Goal: Information Seeking & Learning: Learn about a topic

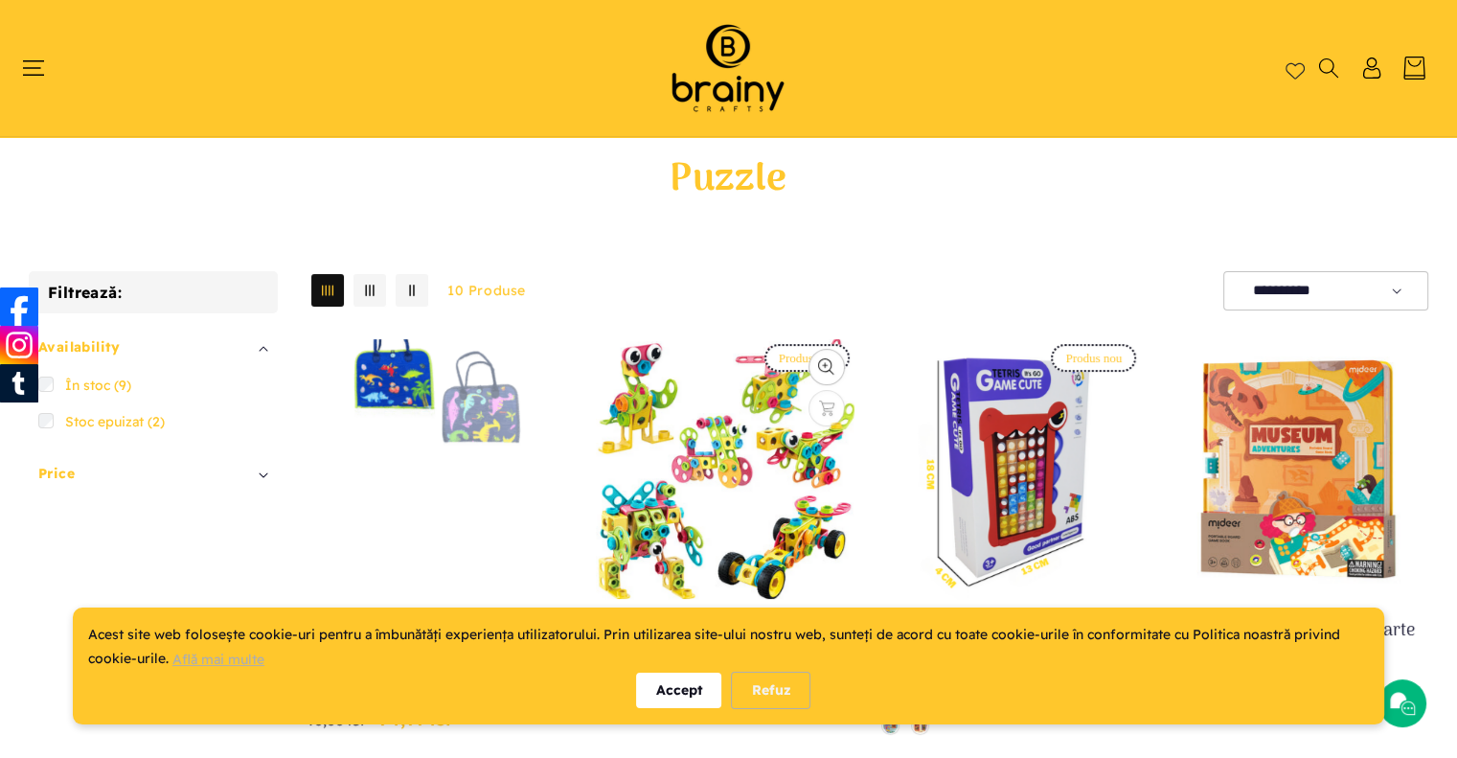
click at [724, 619] on link "Set de construcție STEM cu 191 piese, jucărie educativă și interactivă cu șurub…" at bounding box center [724, 643] width 260 height 48
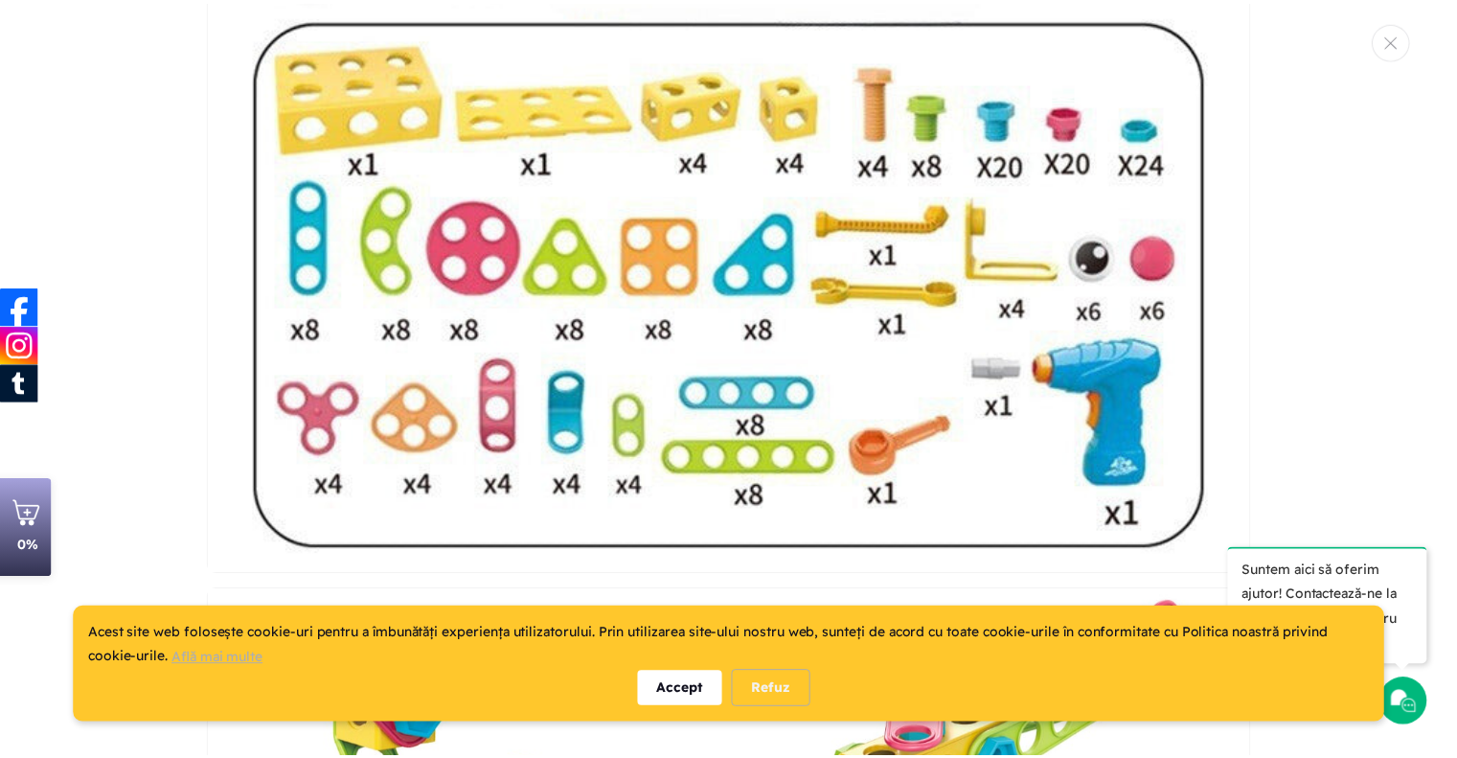
scroll to position [336, 0]
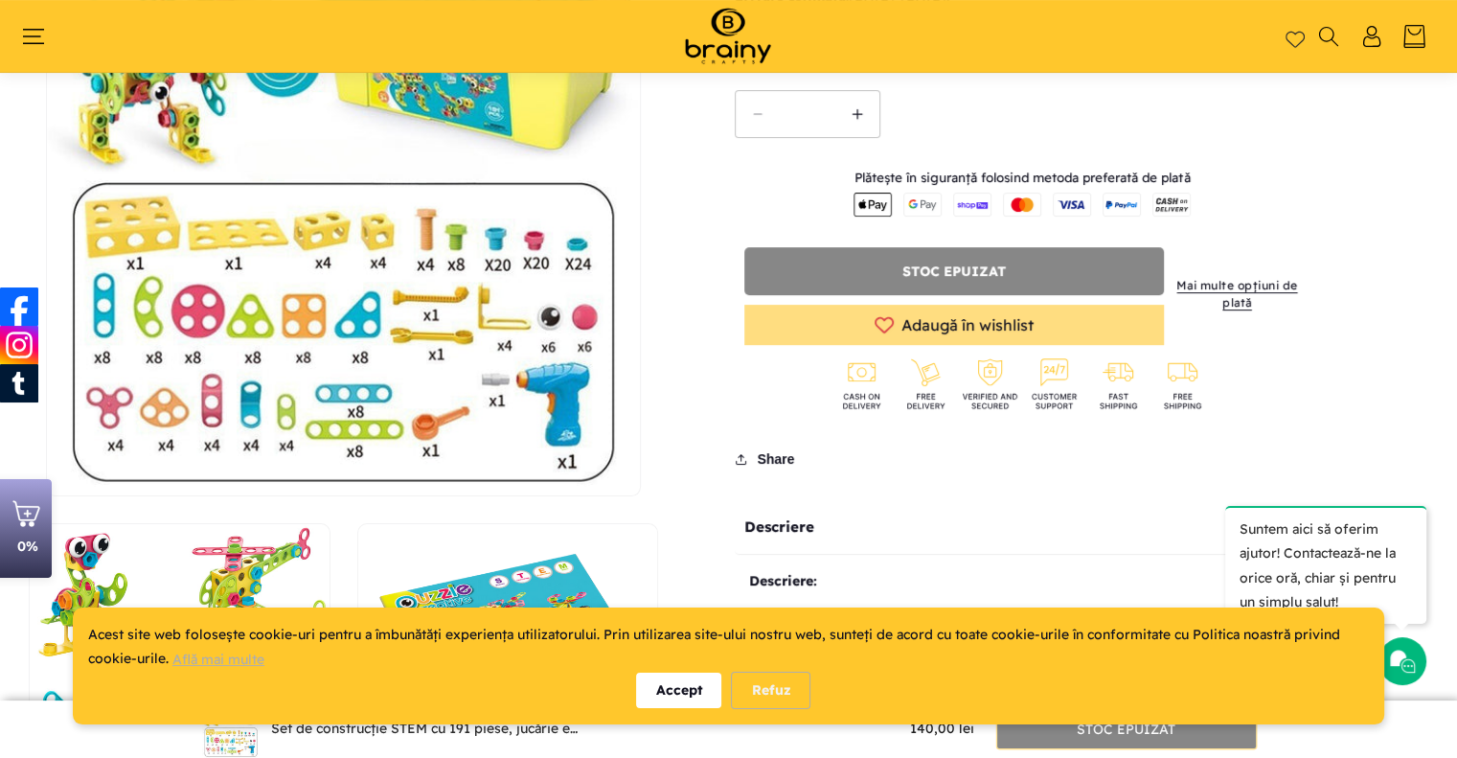
click at [47, 495] on button "Deschide conținutul media 1 într-o fereastră modală" at bounding box center [47, 495] width 0 height 0
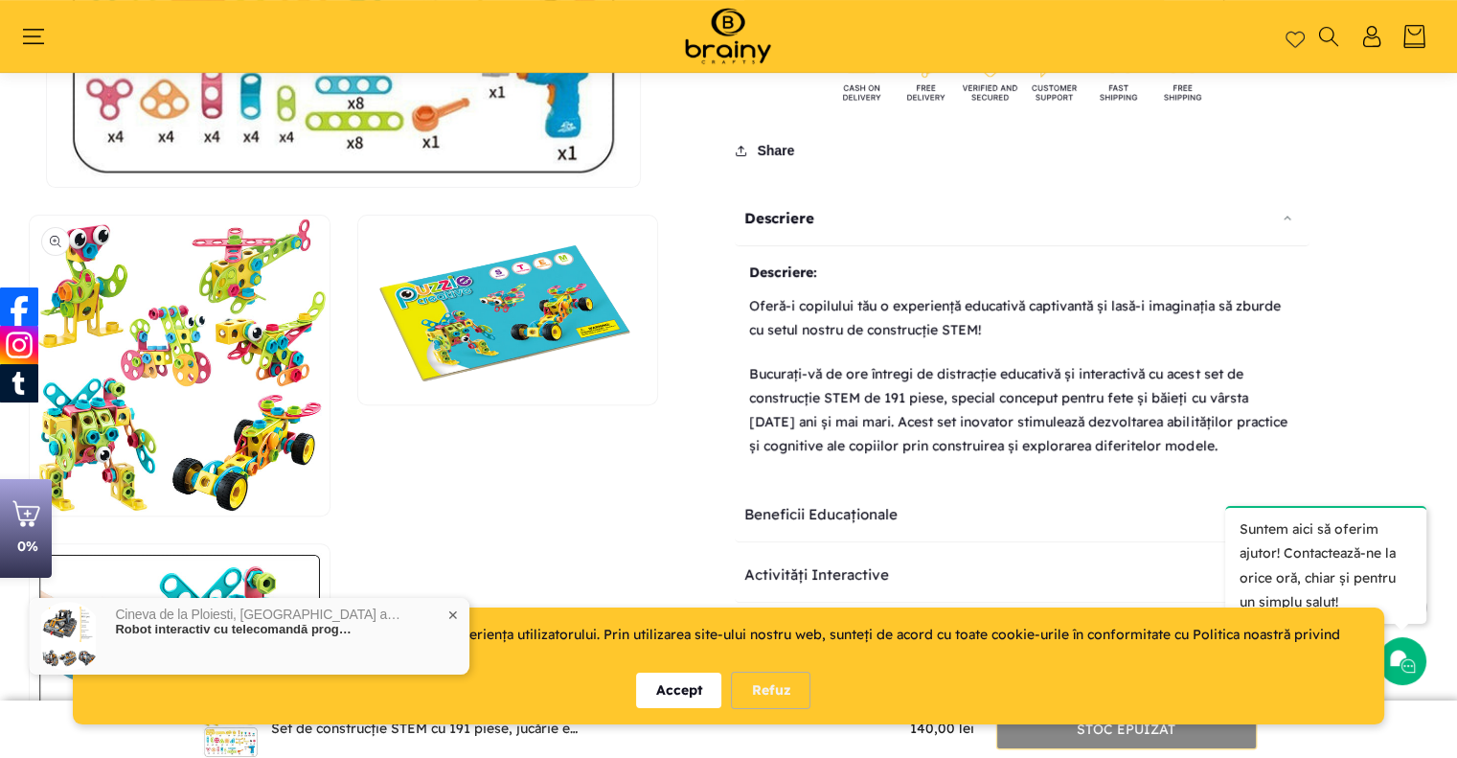
scroll to position [623, 0]
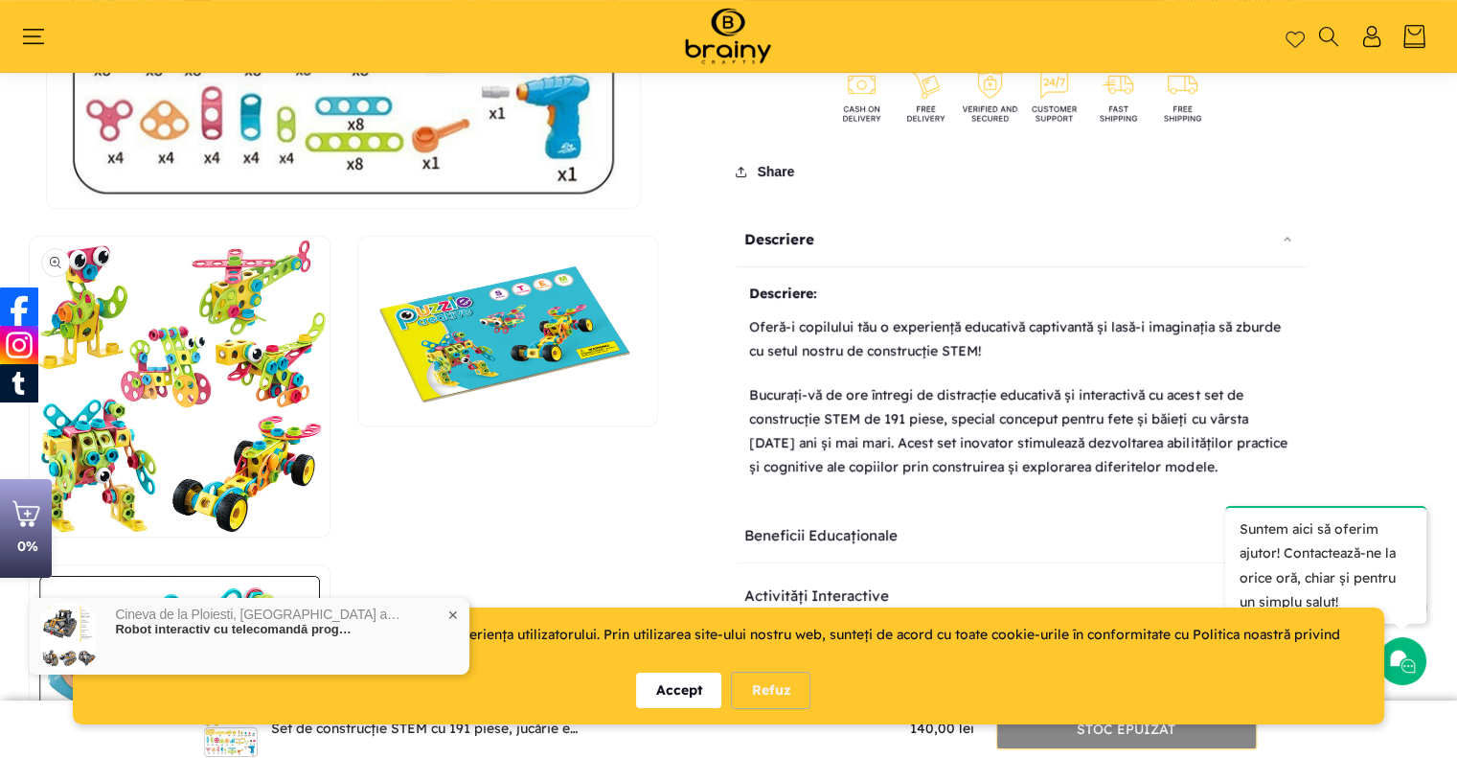
click at [30, 536] on button "Deschide conținutul media 2 într-o fereastră modală" at bounding box center [30, 536] width 0 height 0
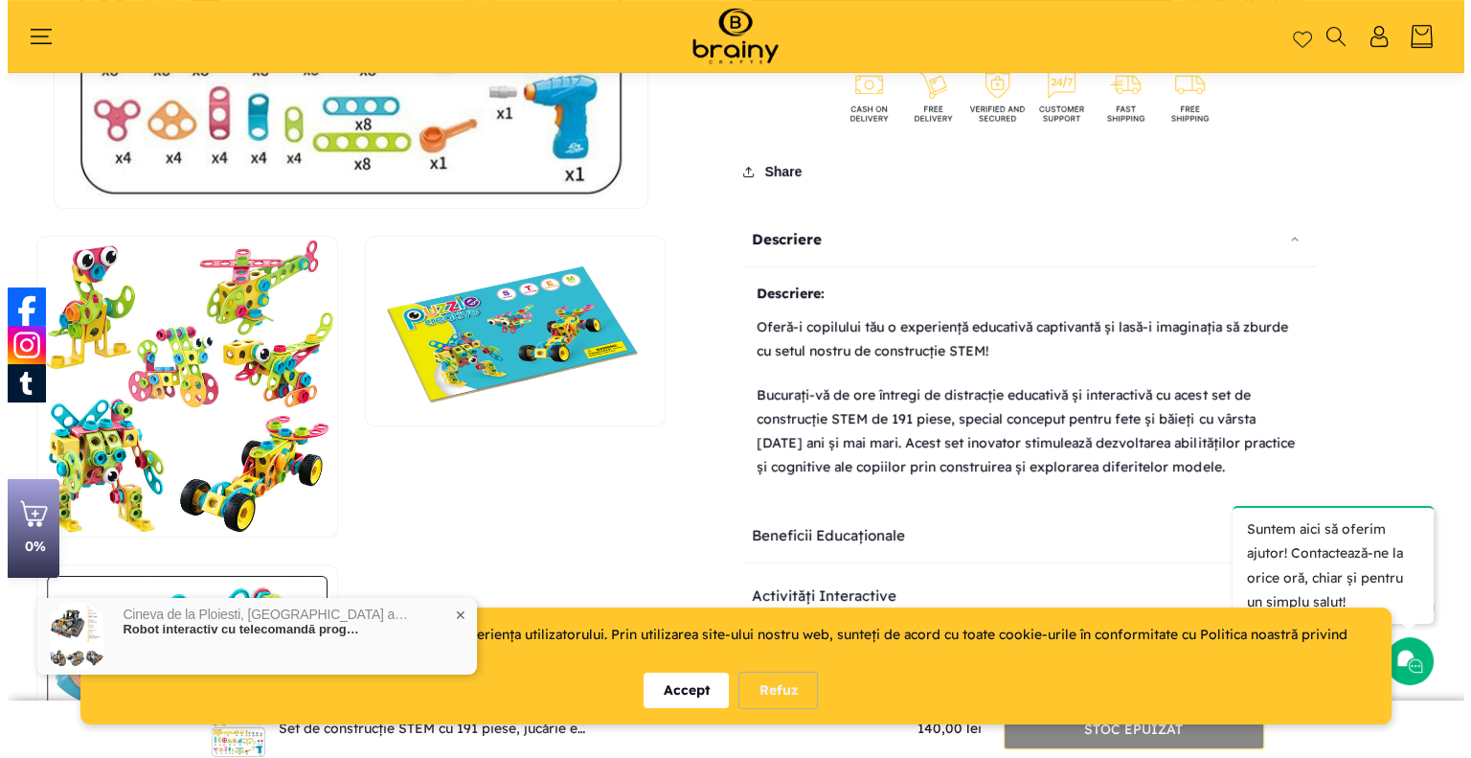
scroll to position [1087, 0]
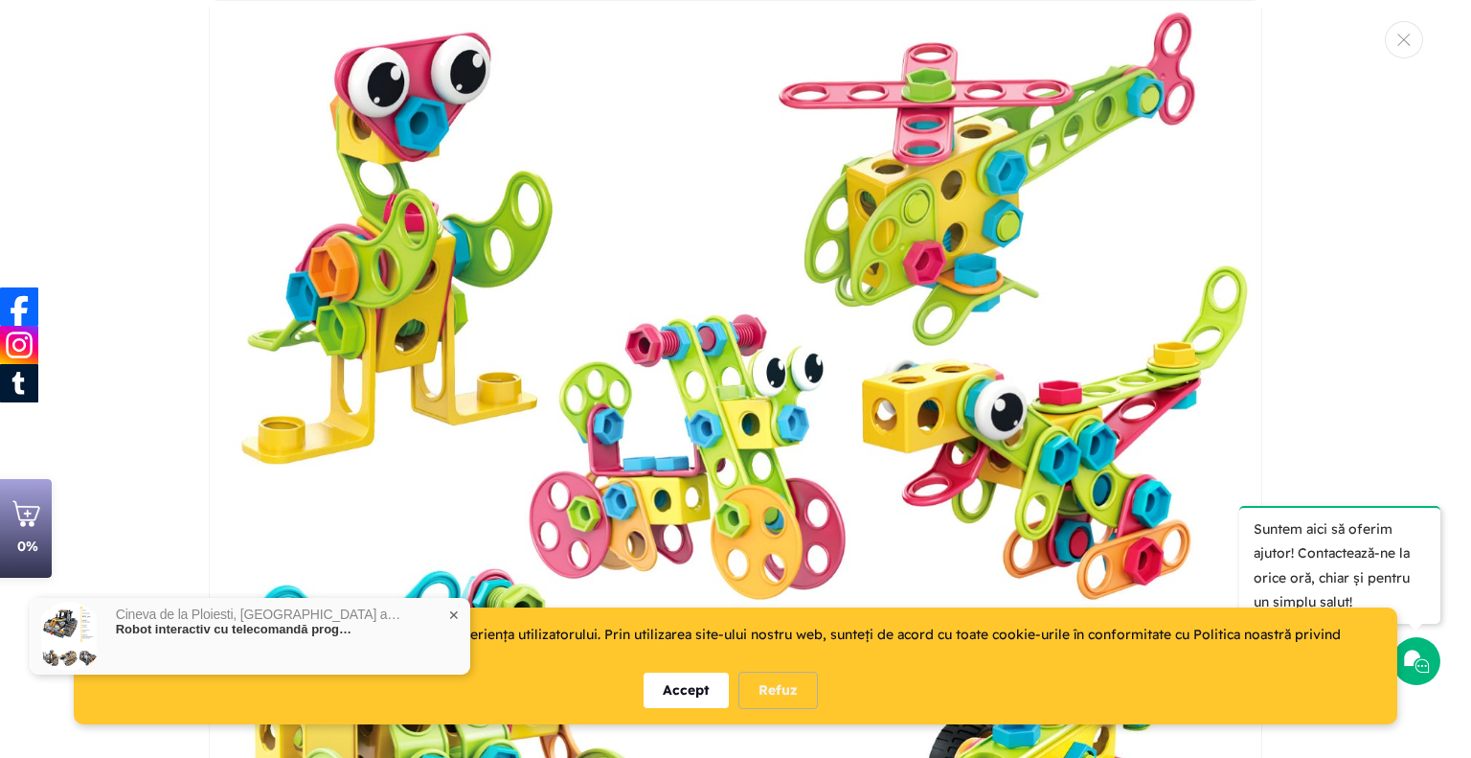
click at [680, 689] on div "Accept" at bounding box center [686, 689] width 85 height 35
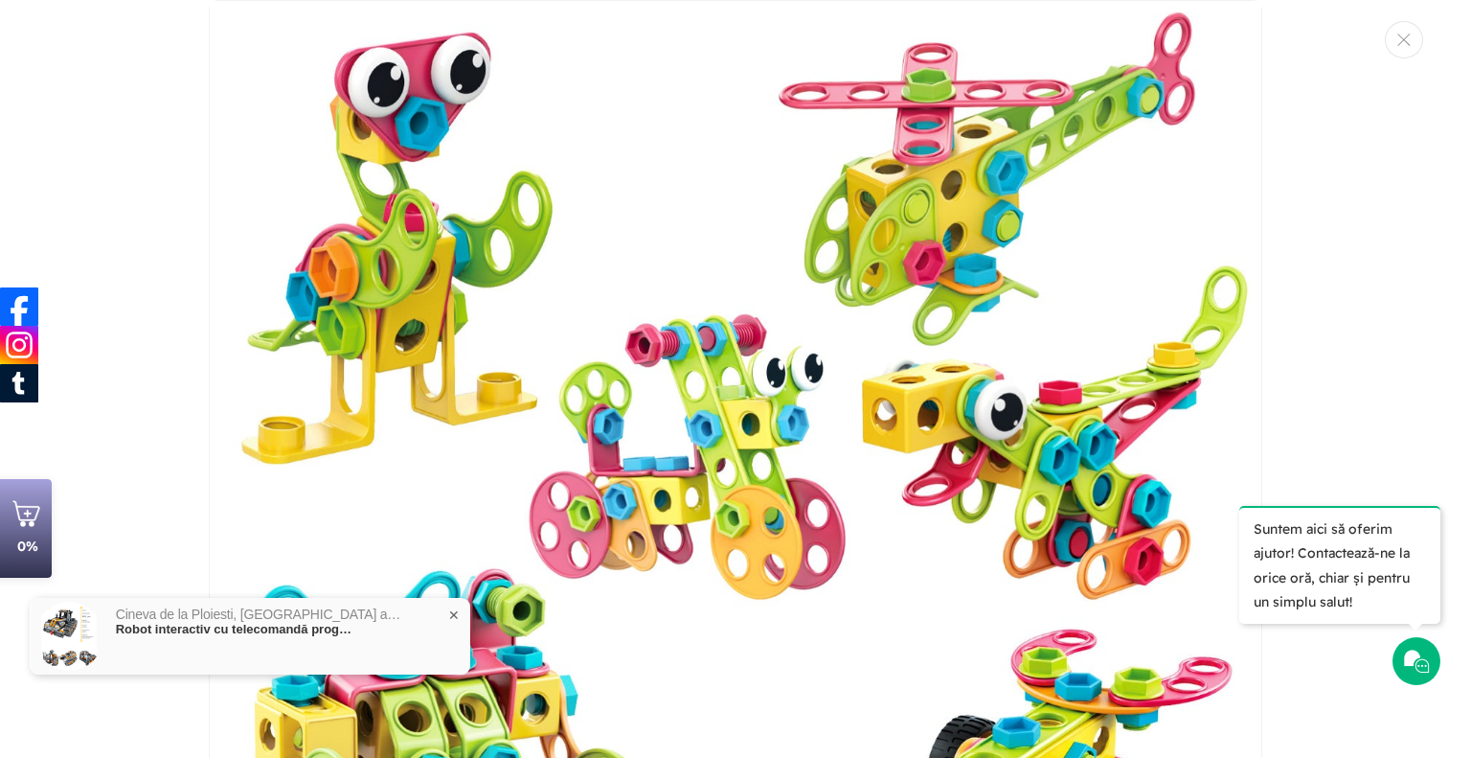
click at [458, 617] on span "✕" at bounding box center [453, 614] width 11 height 13
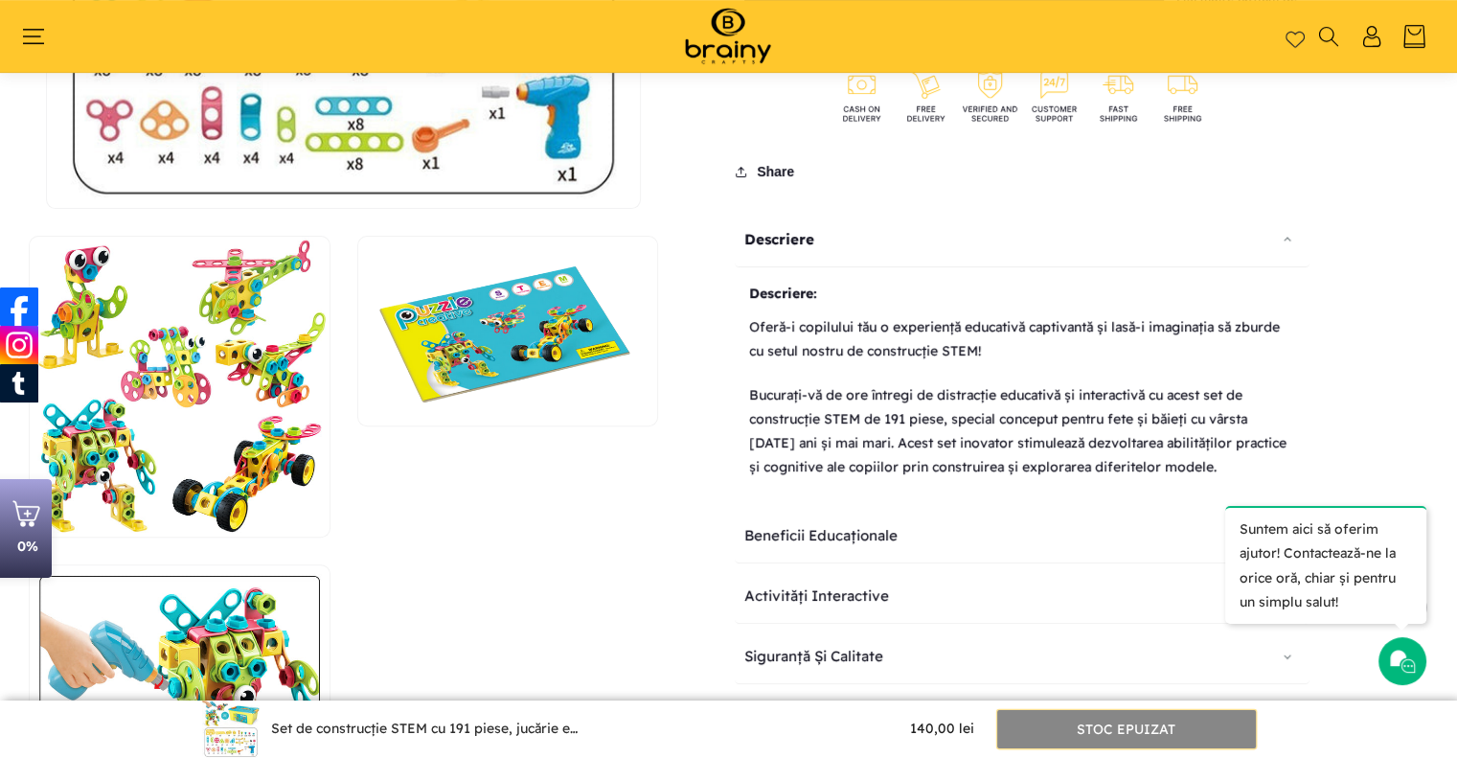
click at [30, 536] on button "Deschide conținutul media 2 într-o fereastră modală" at bounding box center [30, 536] width 0 height 0
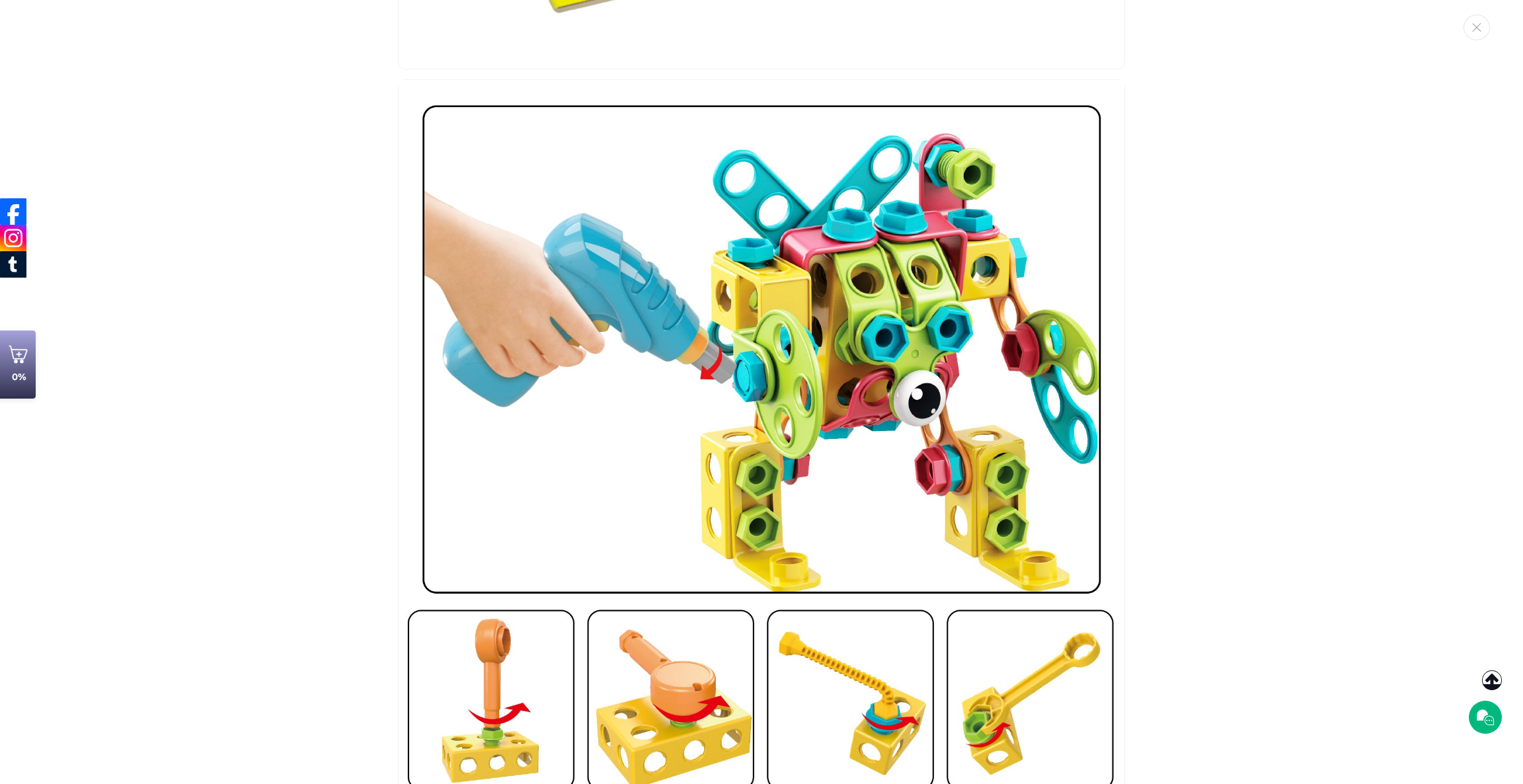
scroll to position [1908, 0]
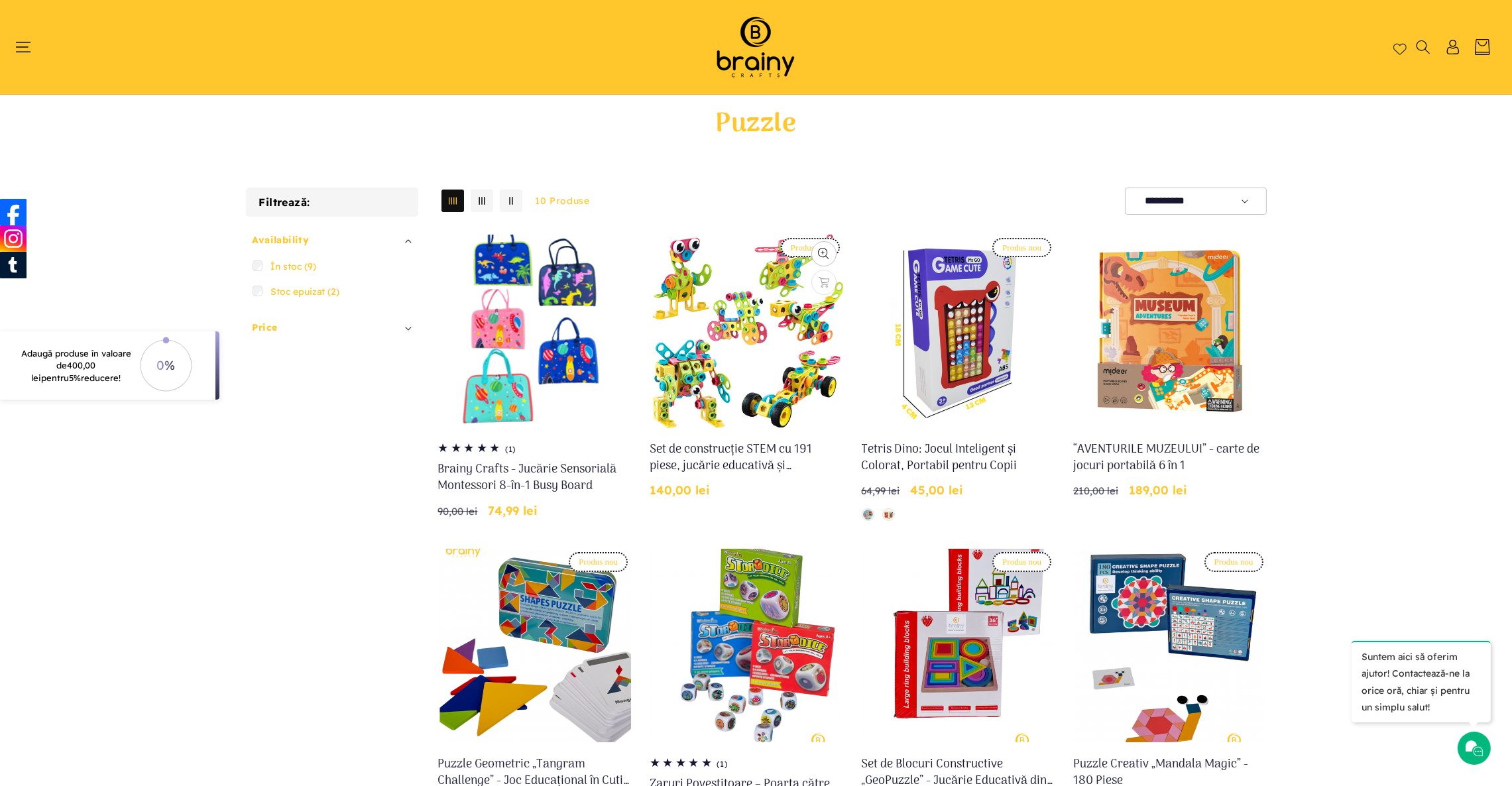
click at [804, 441] on link "Set de construcție STEM cu 191 piese, jucărie educativă și interactivă cu șurub…" at bounding box center [747, 458] width 194 height 33
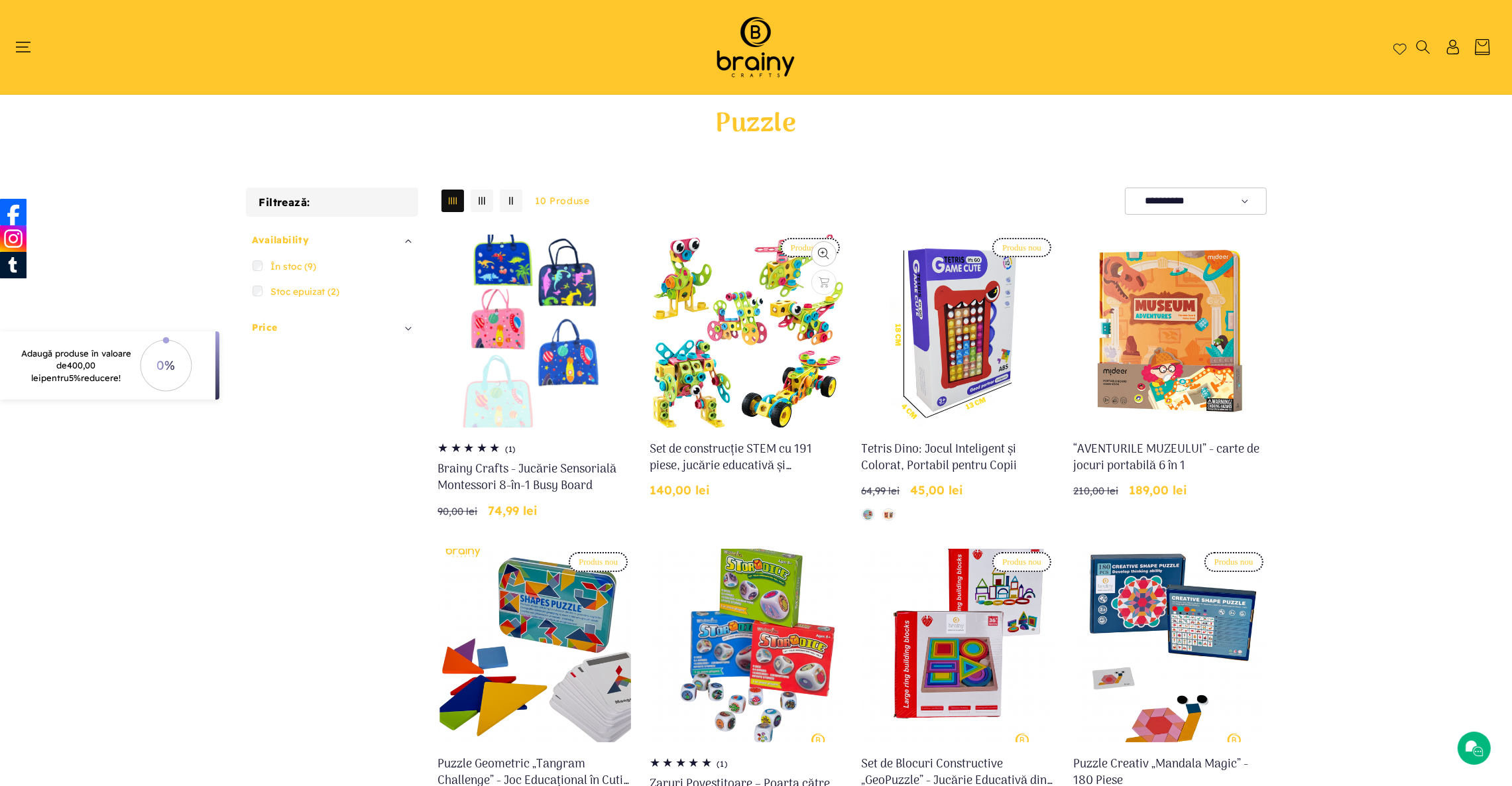
click at [748, 441] on link "Set de construcție STEM cu 191 piese, jucărie educativă și interactivă cu șurub…" at bounding box center [747, 458] width 194 height 33
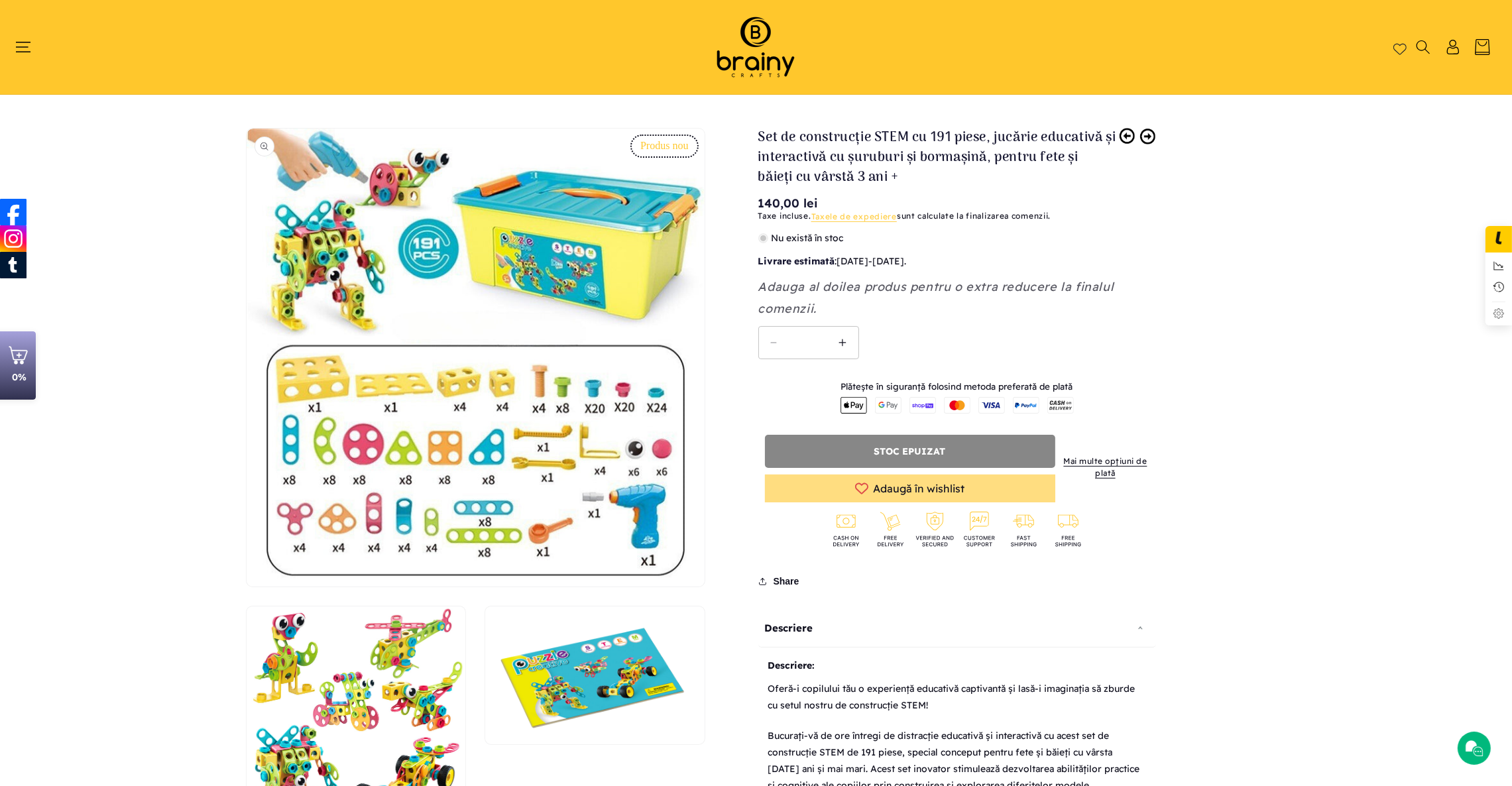
click at [246, 587] on button "Deschide conținutul media 1 într-o fereastră modală" at bounding box center [246, 587] width 0 height 0
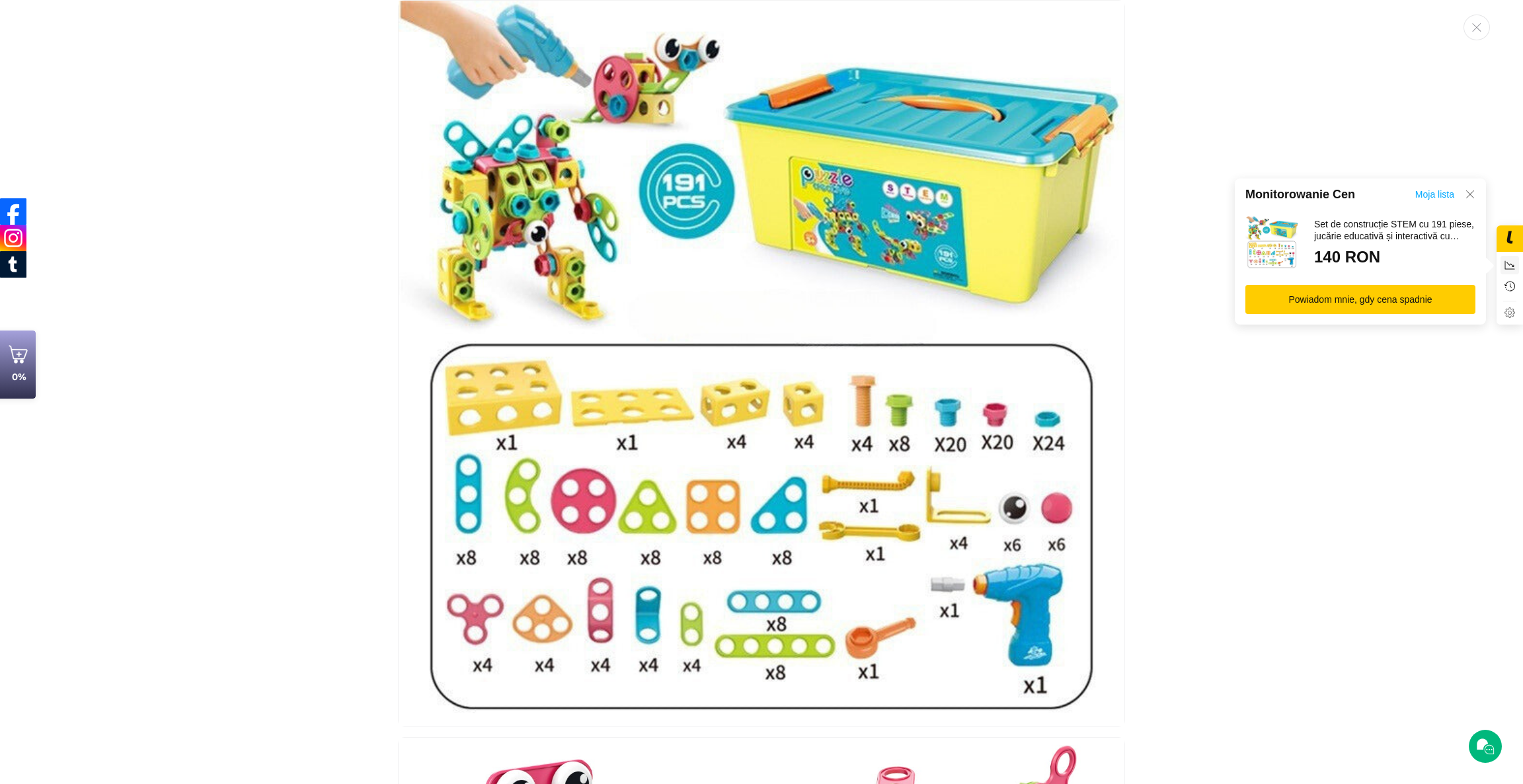
scroll to position [608, 0]
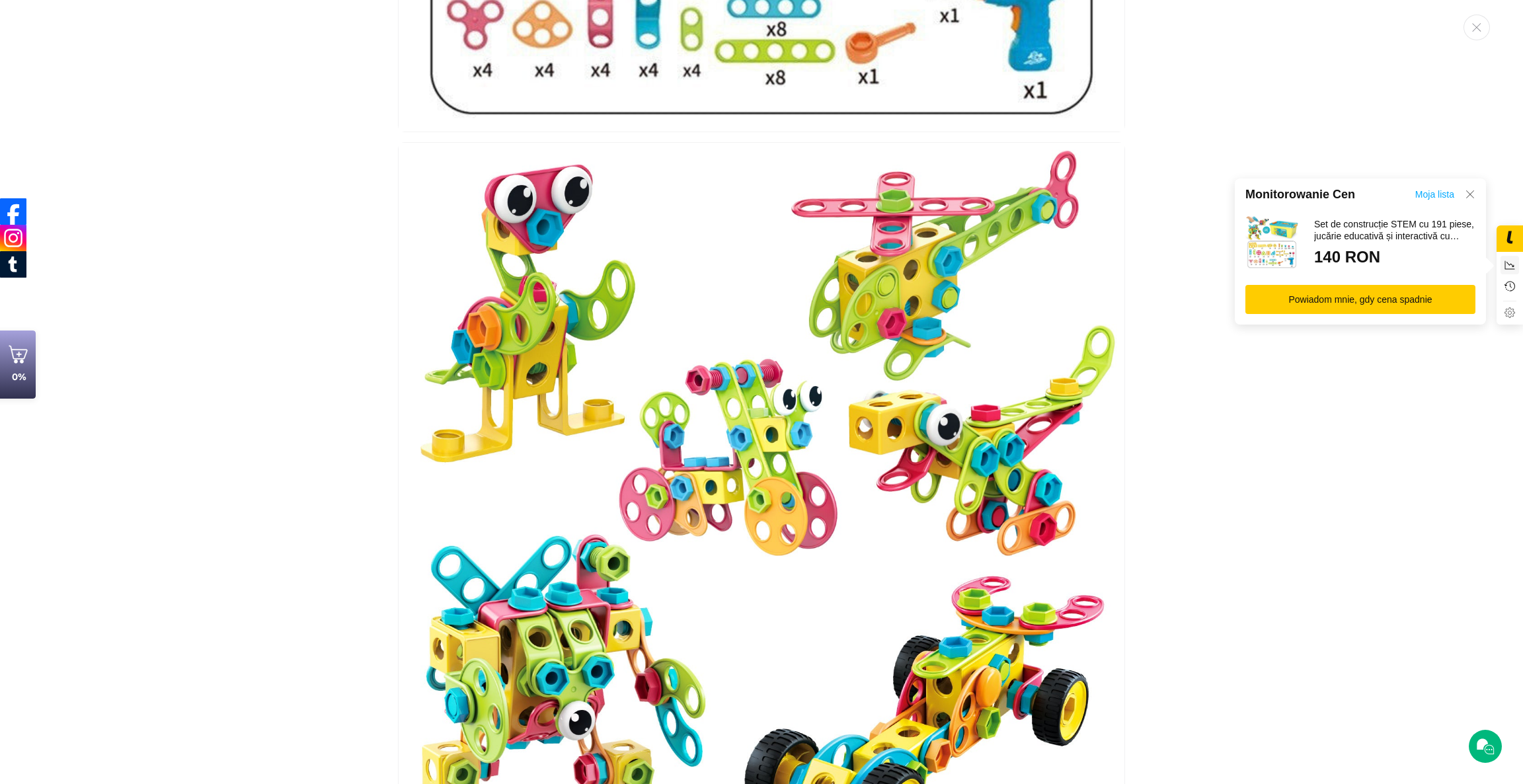
click at [1475, 193] on icon at bounding box center [1470, 194] width 10 height 10
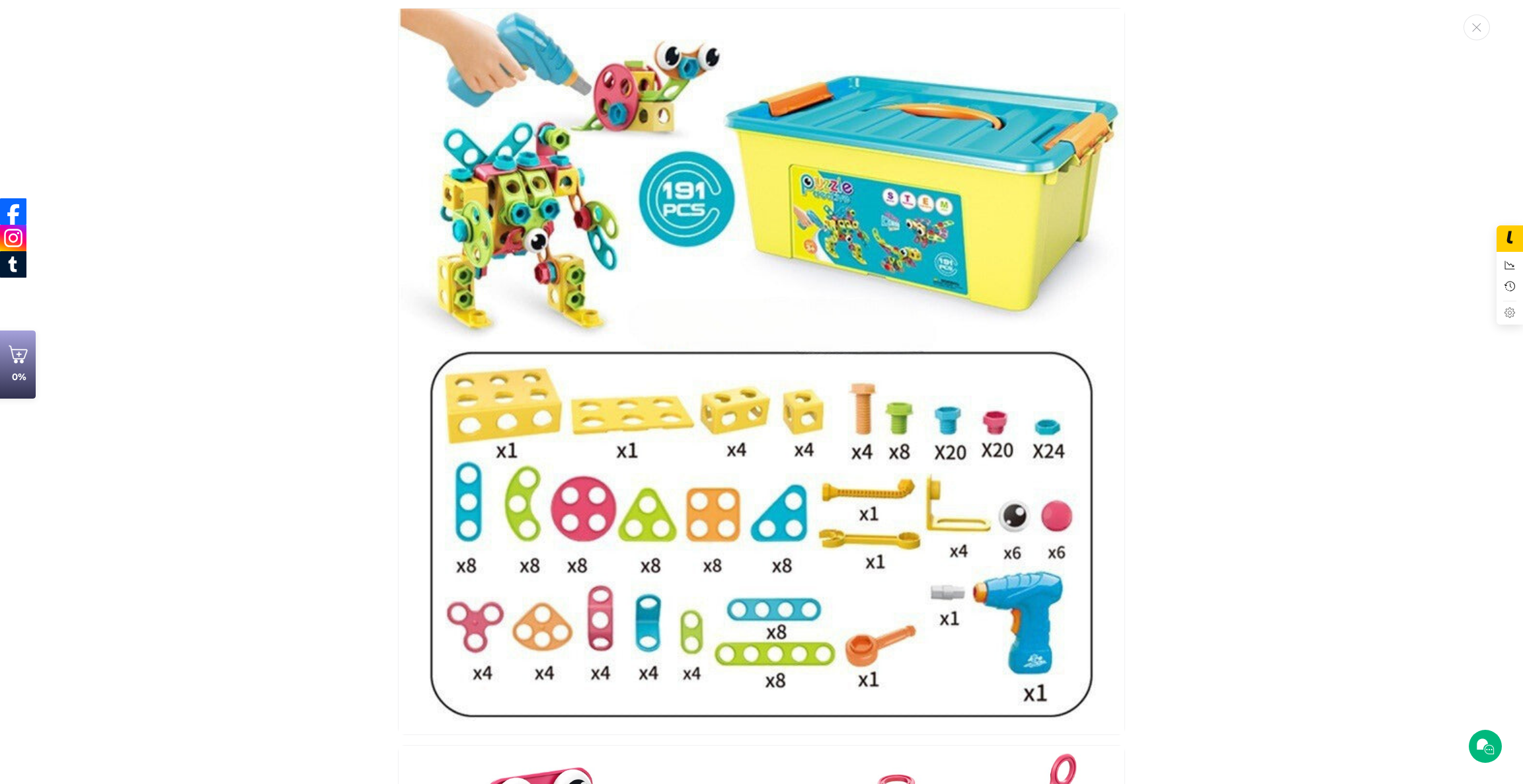
scroll to position [0, 0]
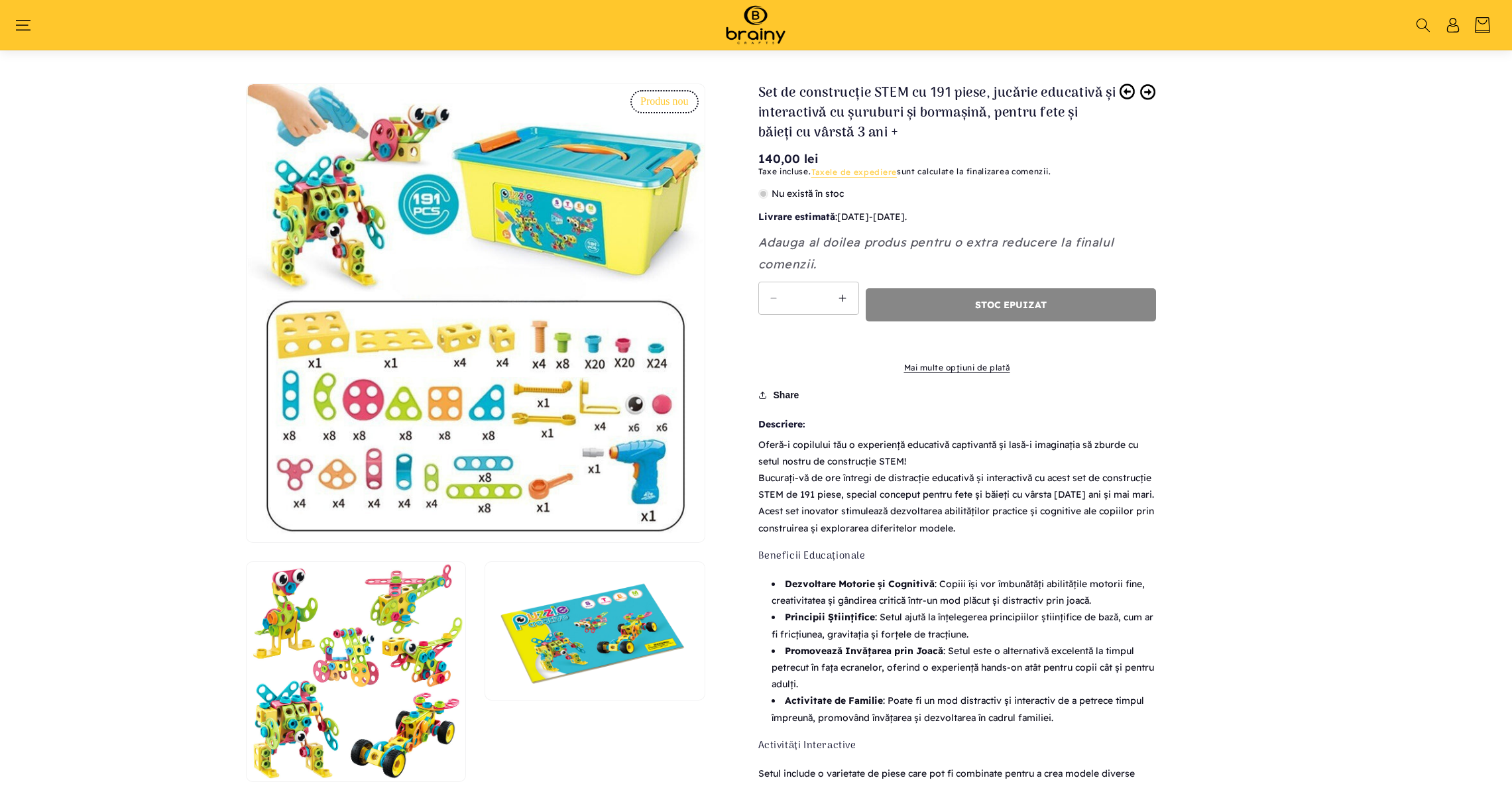
scroll to position [253, 0]
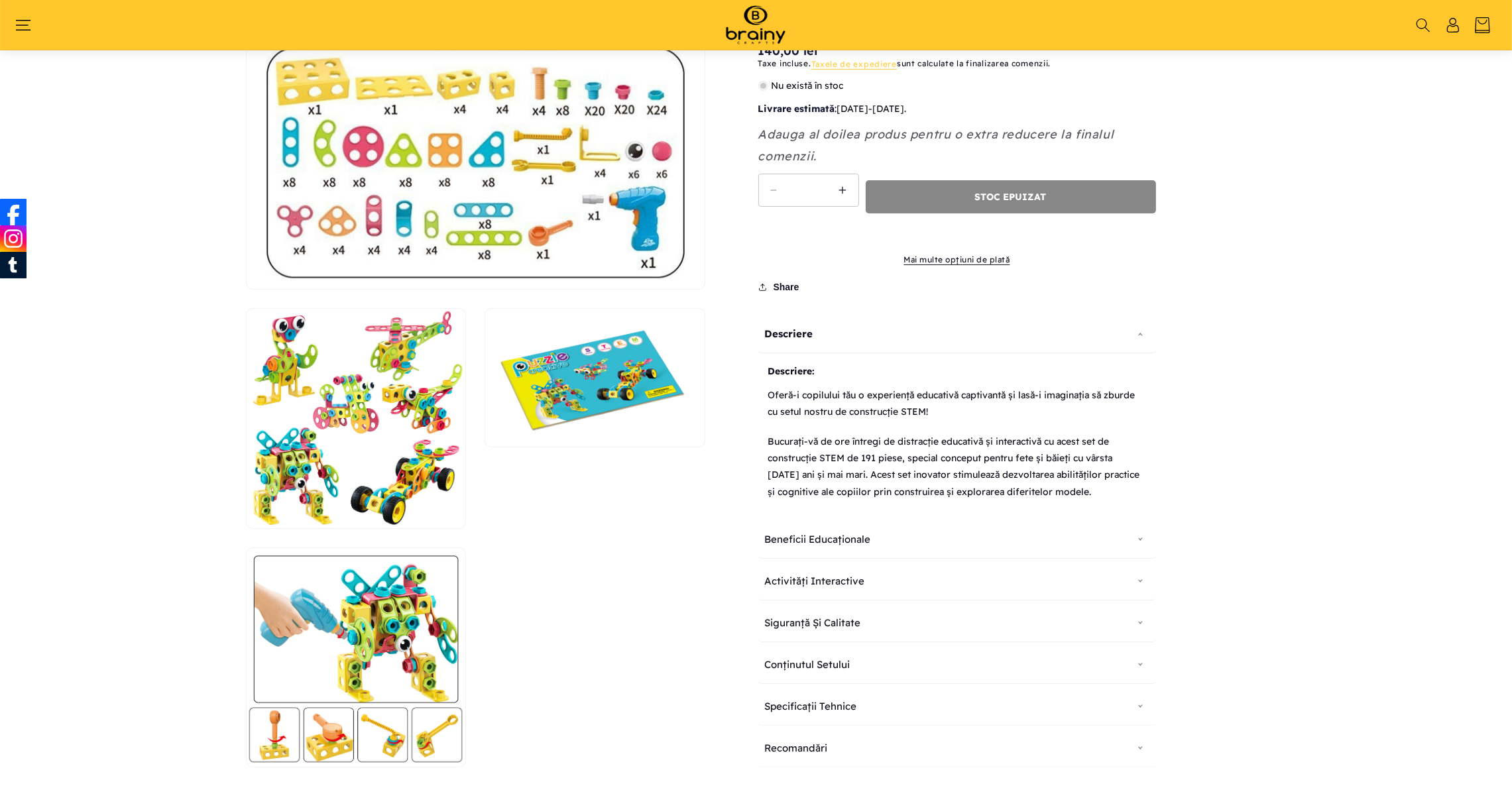
click at [246, 528] on button "Deschide conținutul media 2 într-o fereastră modală" at bounding box center [246, 528] width 0 height 0
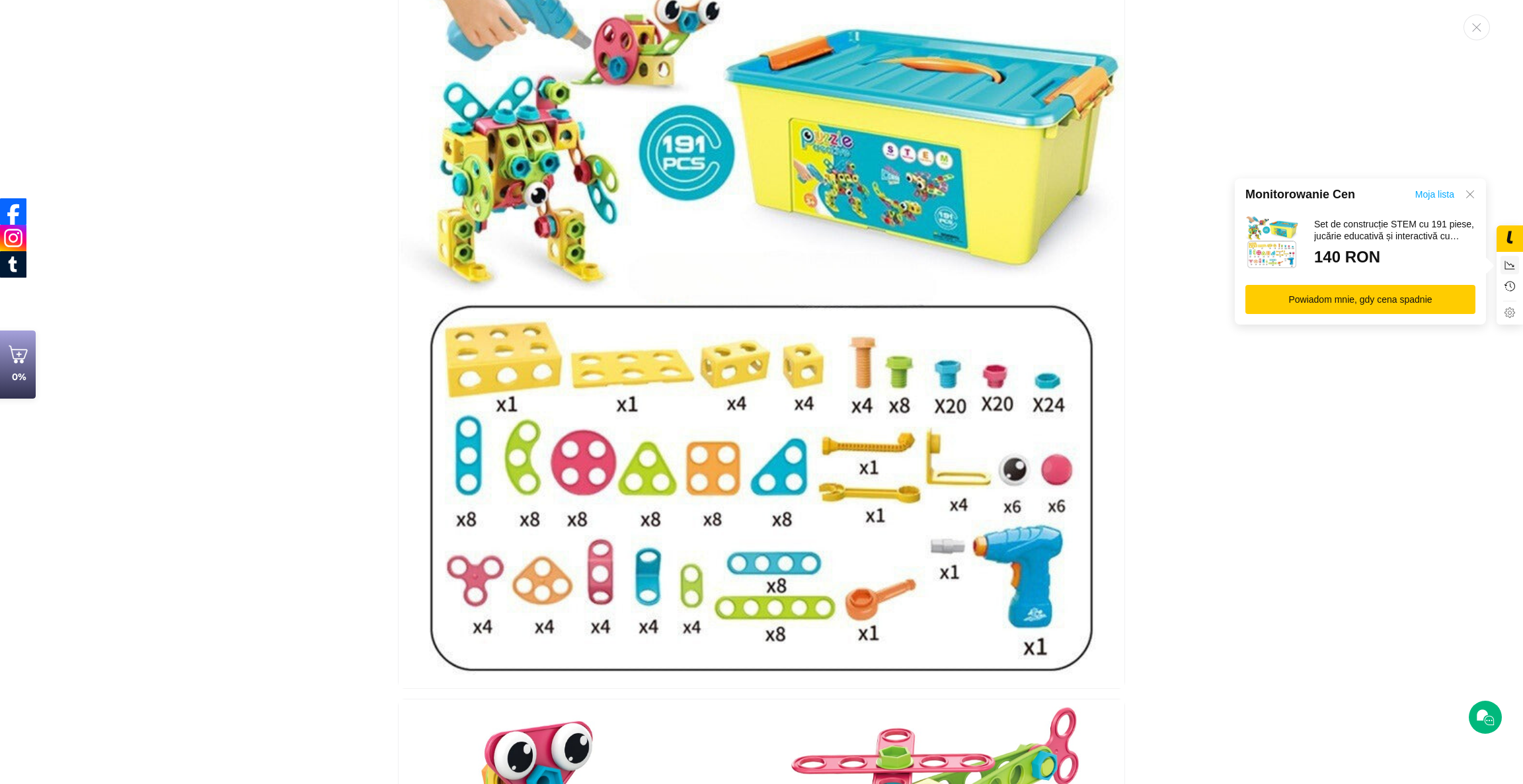
scroll to position [99, 0]
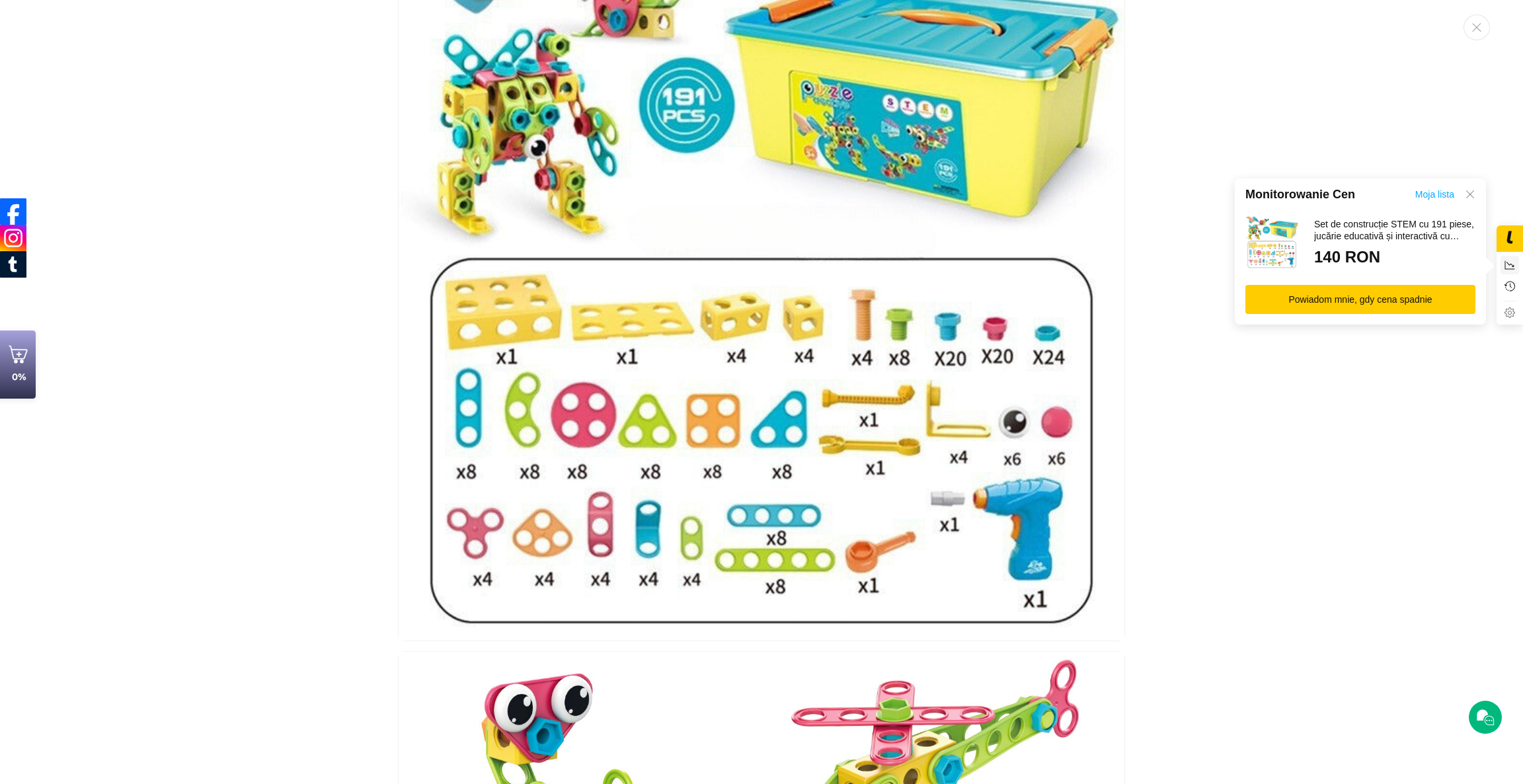
drag, startPoint x: 1473, startPoint y: 195, endPoint x: 1465, endPoint y: 186, distance: 12.0
click at [1473, 194] on icon at bounding box center [1470, 194] width 10 height 10
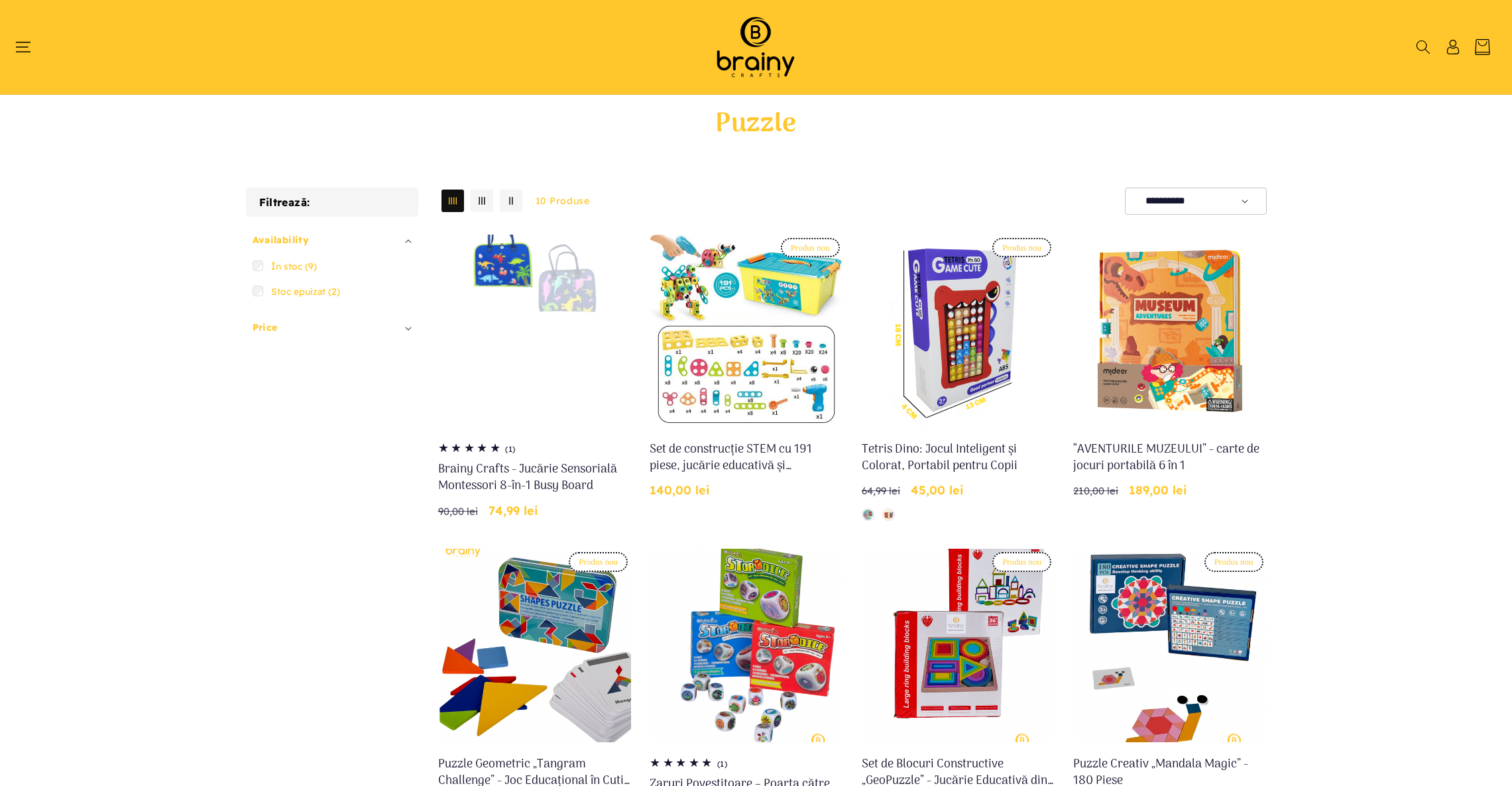
select select "******"
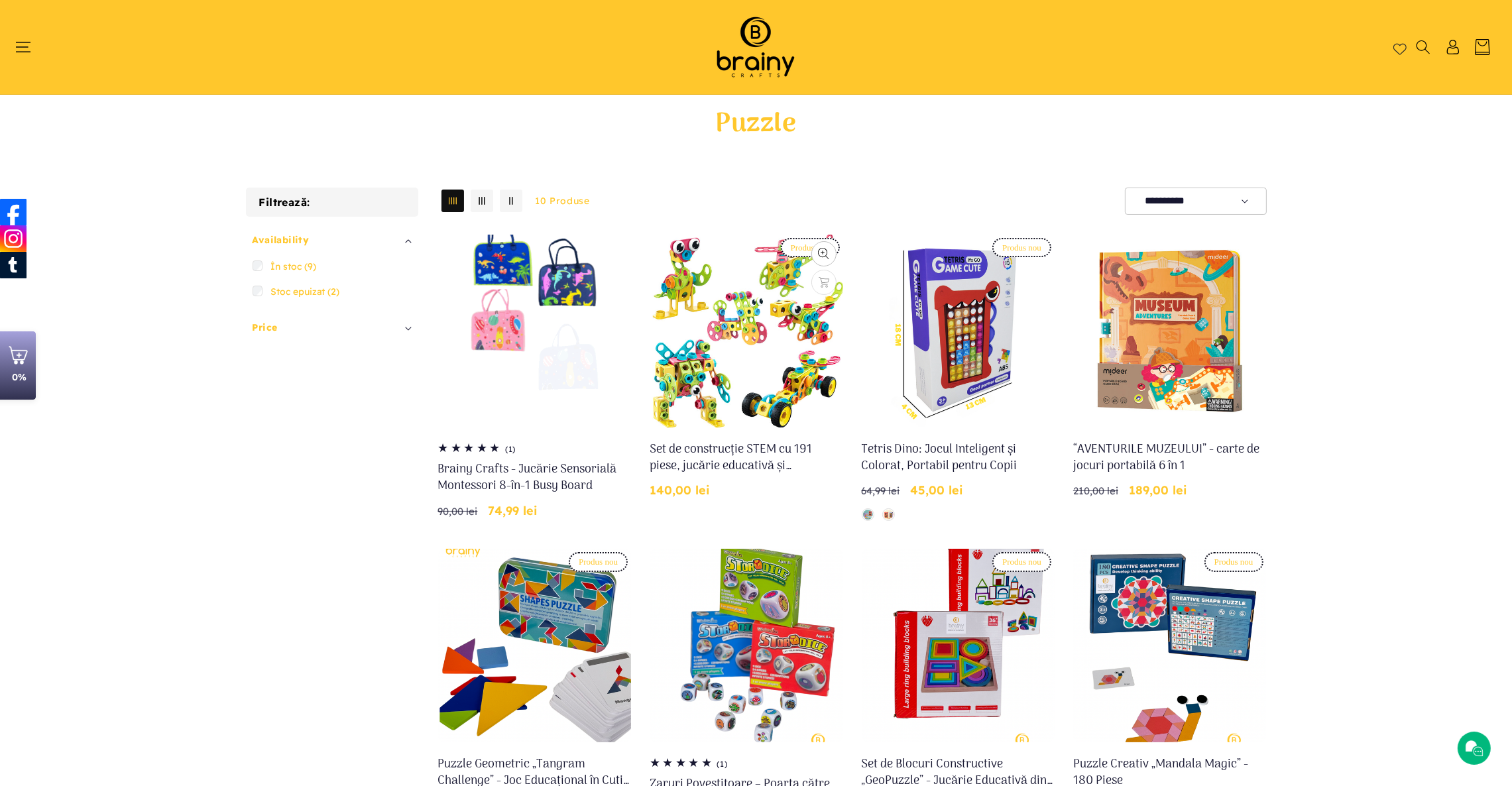
click at [723, 450] on link "Set de construcție STEM cu 191 piese, jucărie educativă și interactivă cu șurub…" at bounding box center [747, 458] width 194 height 33
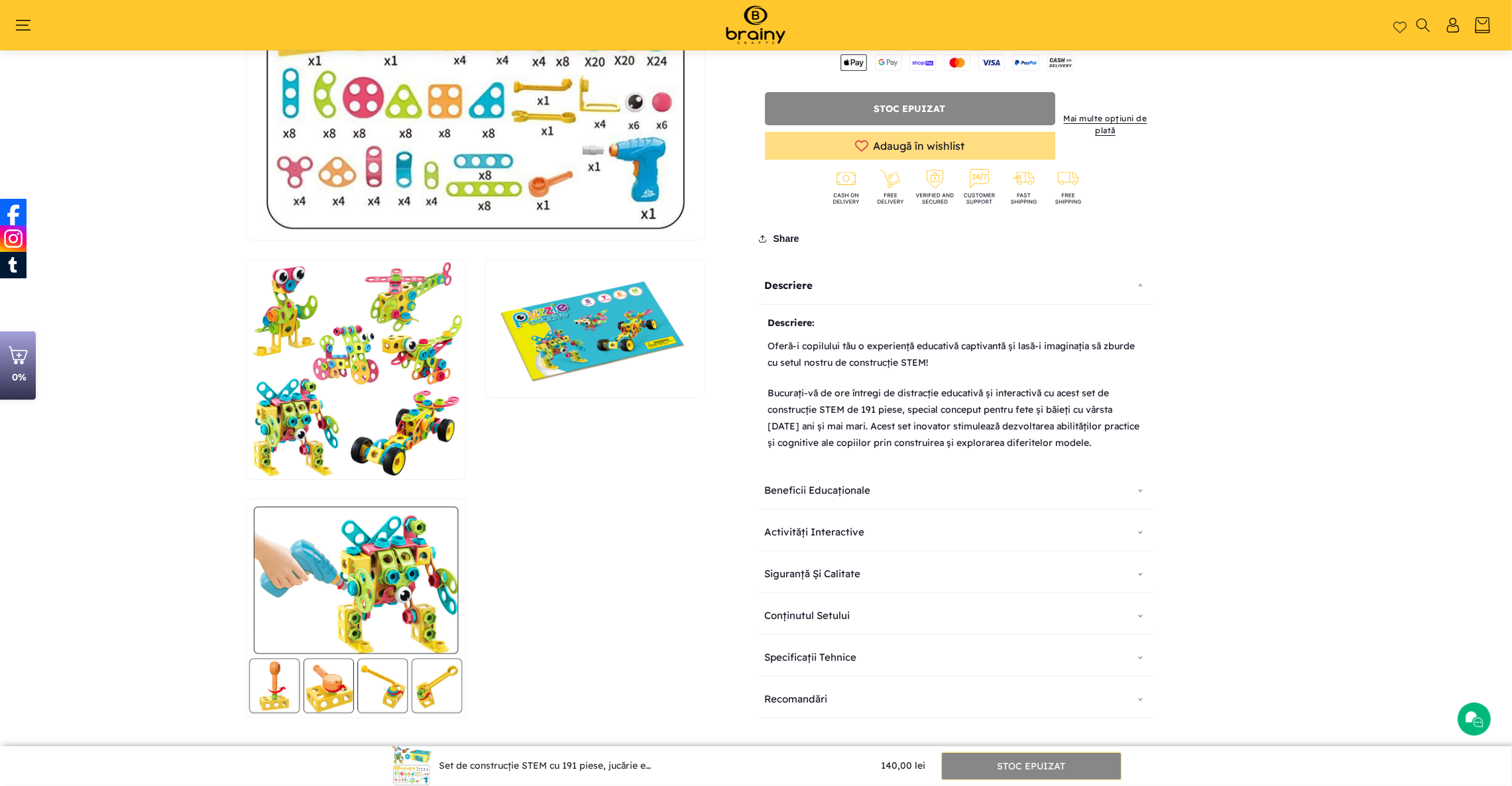
scroll to position [452, 0]
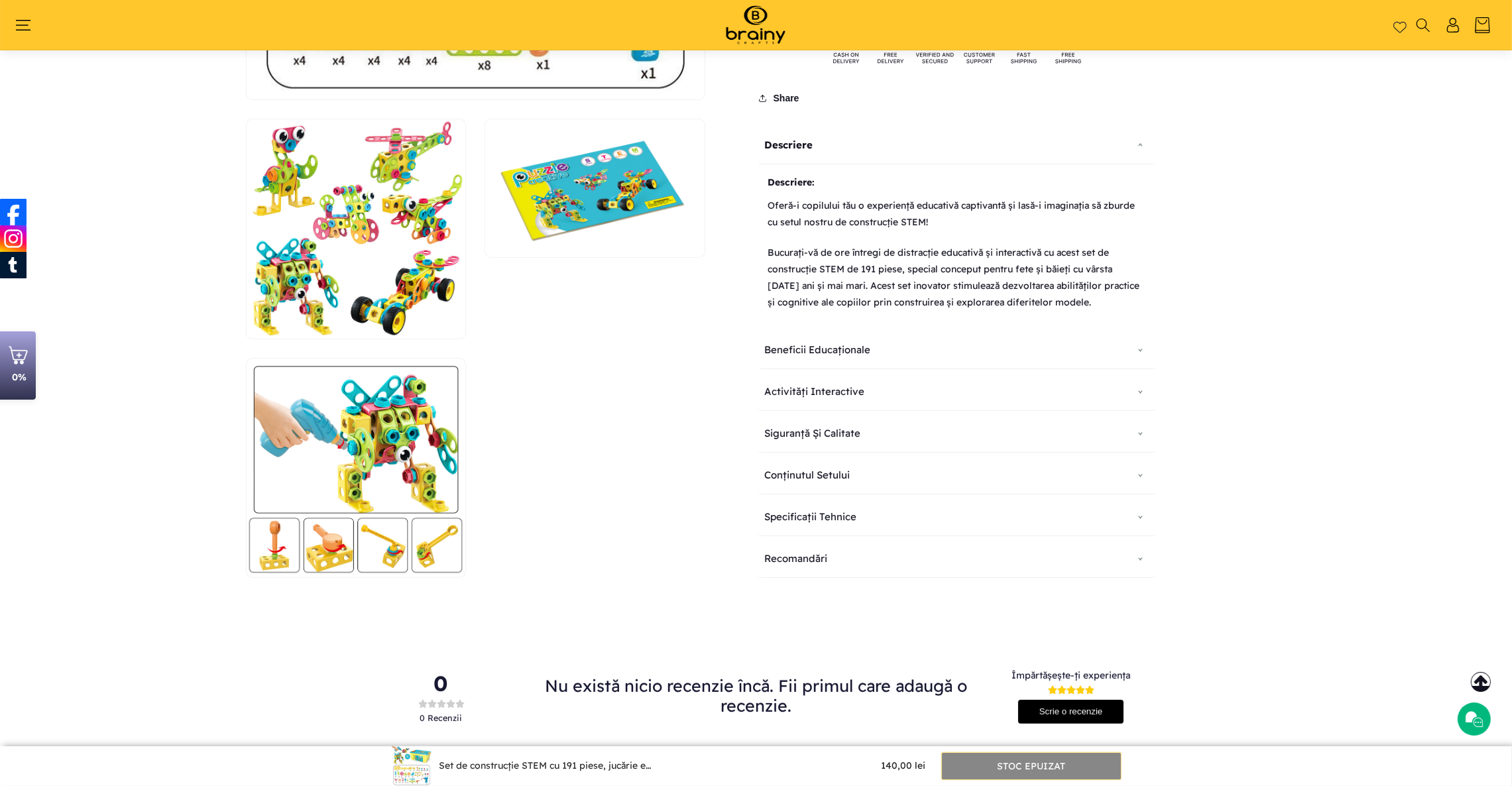
click at [845, 264] on p "Bucurați-vă de ore întregi de distracție educativă și interactivă cu acest set …" at bounding box center [957, 278] width 378 height 80
click at [835, 258] on p "Bucurați-vă de ore întregi de distracție educativă și interactivă cu acest set …" at bounding box center [957, 278] width 378 height 80
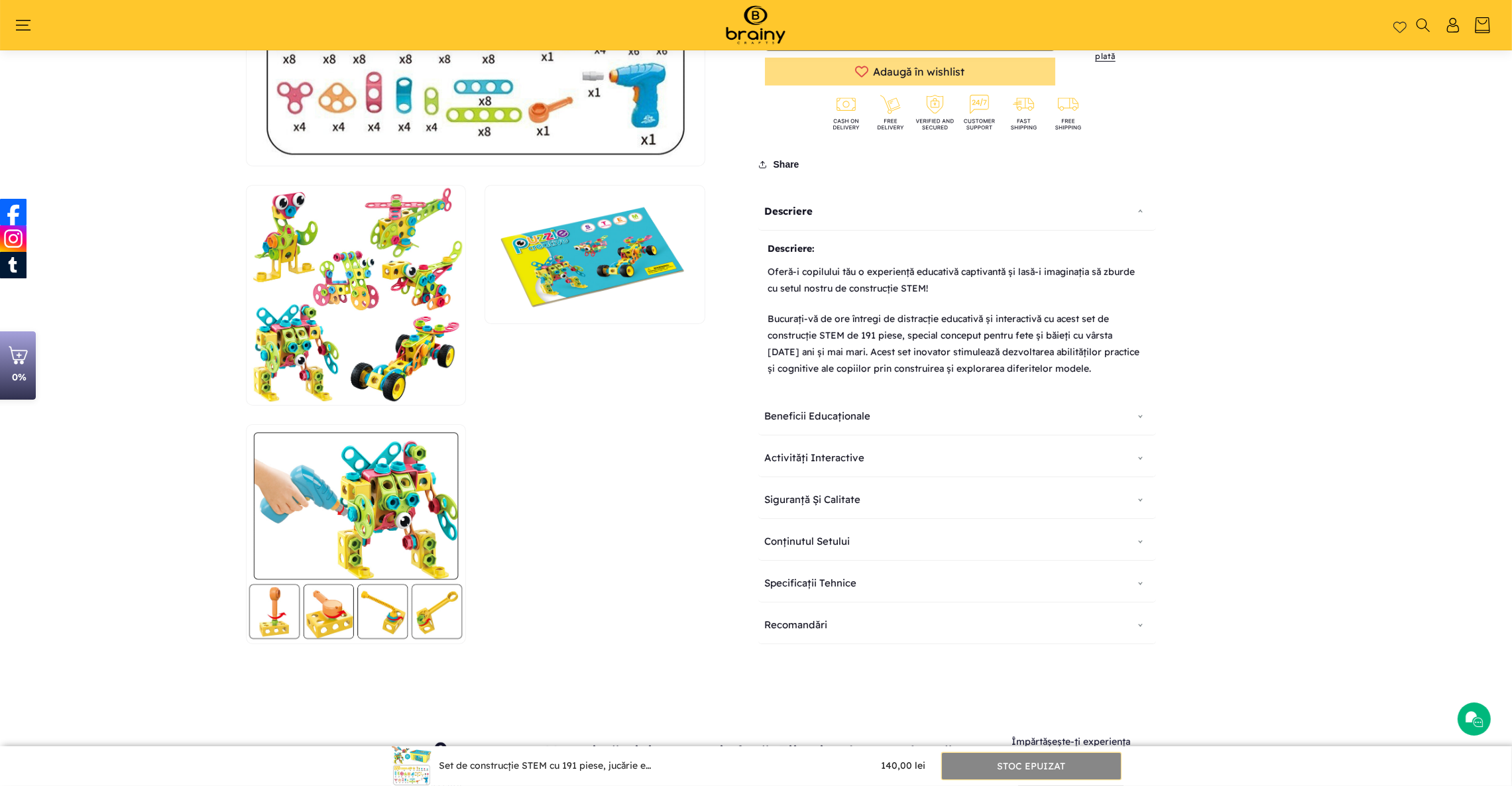
scroll to position [253, 0]
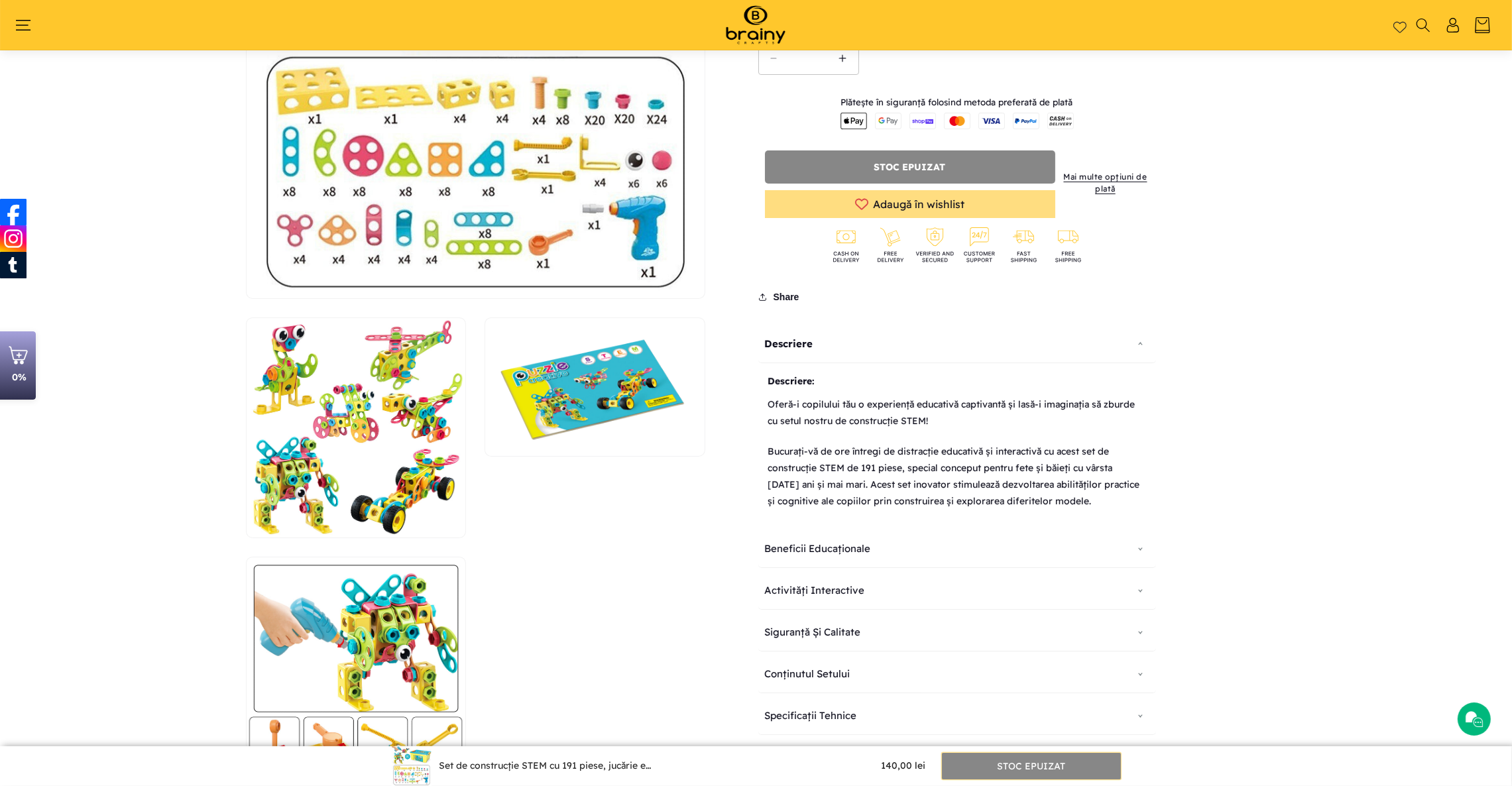
drag, startPoint x: 764, startPoint y: 378, endPoint x: 1004, endPoint y: 477, distance: 259.6
click at [1004, 477] on div "Descriere: Oferă-i copilului tău o experiență educativă captivantă și lasă-i im…" at bounding box center [957, 445] width 398 height 163
click at [1005, 484] on p "Bucurați-vă de ore întregi de distracție educativă și interactivă cu acest set …" at bounding box center [957, 477] width 378 height 80
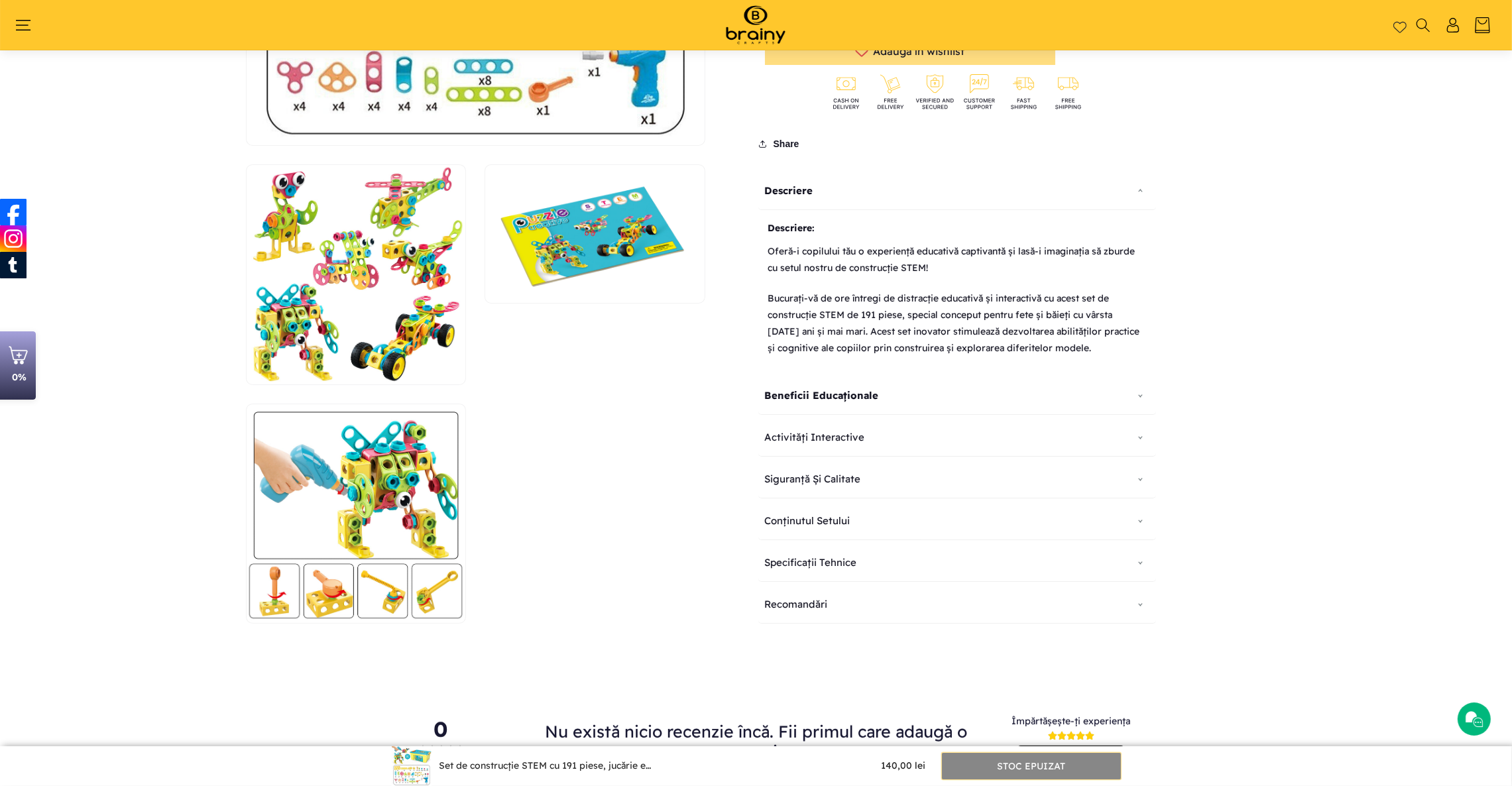
scroll to position [650, 0]
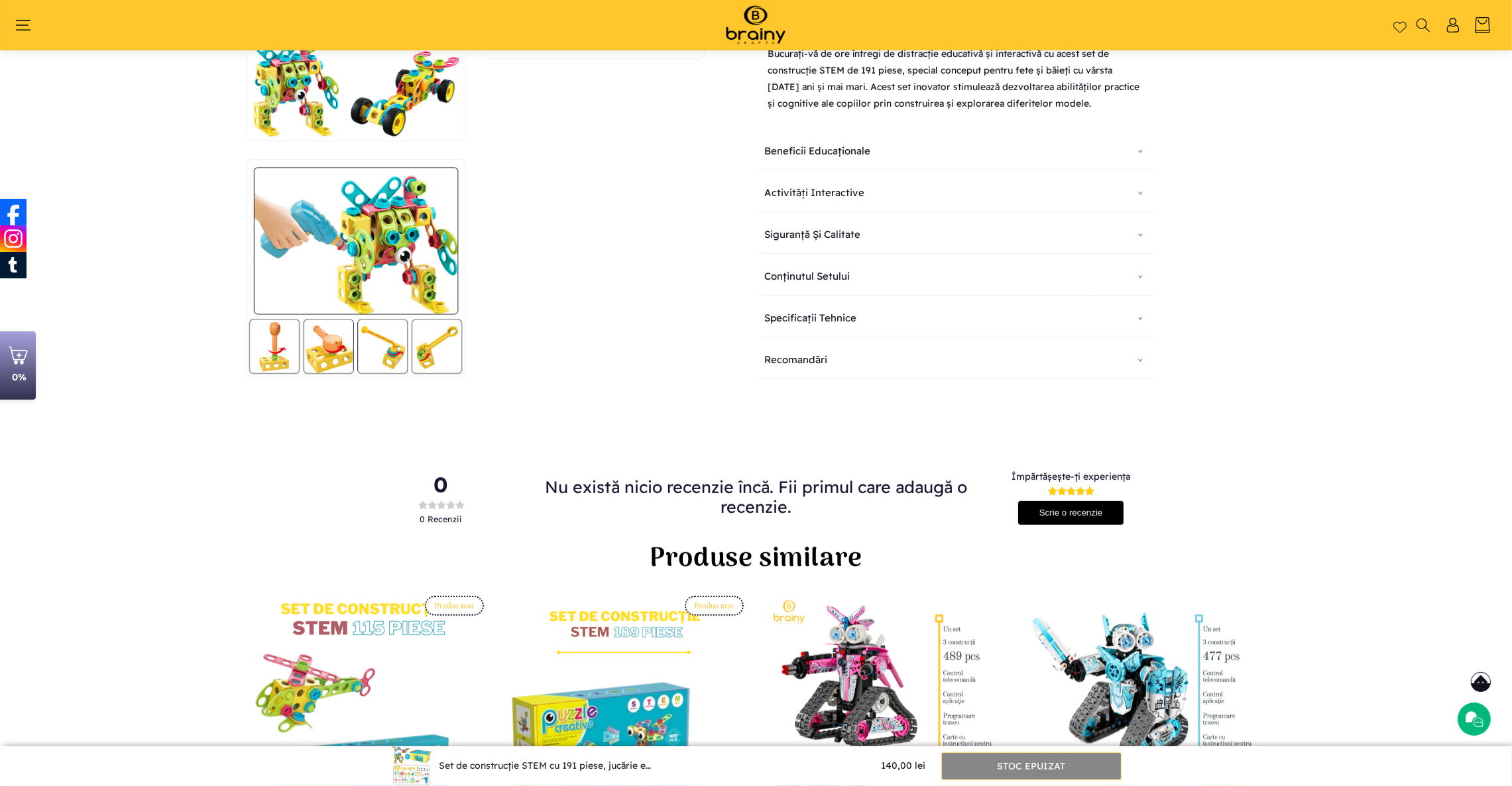
click at [1009, 759] on div "Stoc epuizat" at bounding box center [1032, 766] width 179 height 26
click at [1003, 765] on div "Stoc epuizat" at bounding box center [1032, 766] width 179 height 26
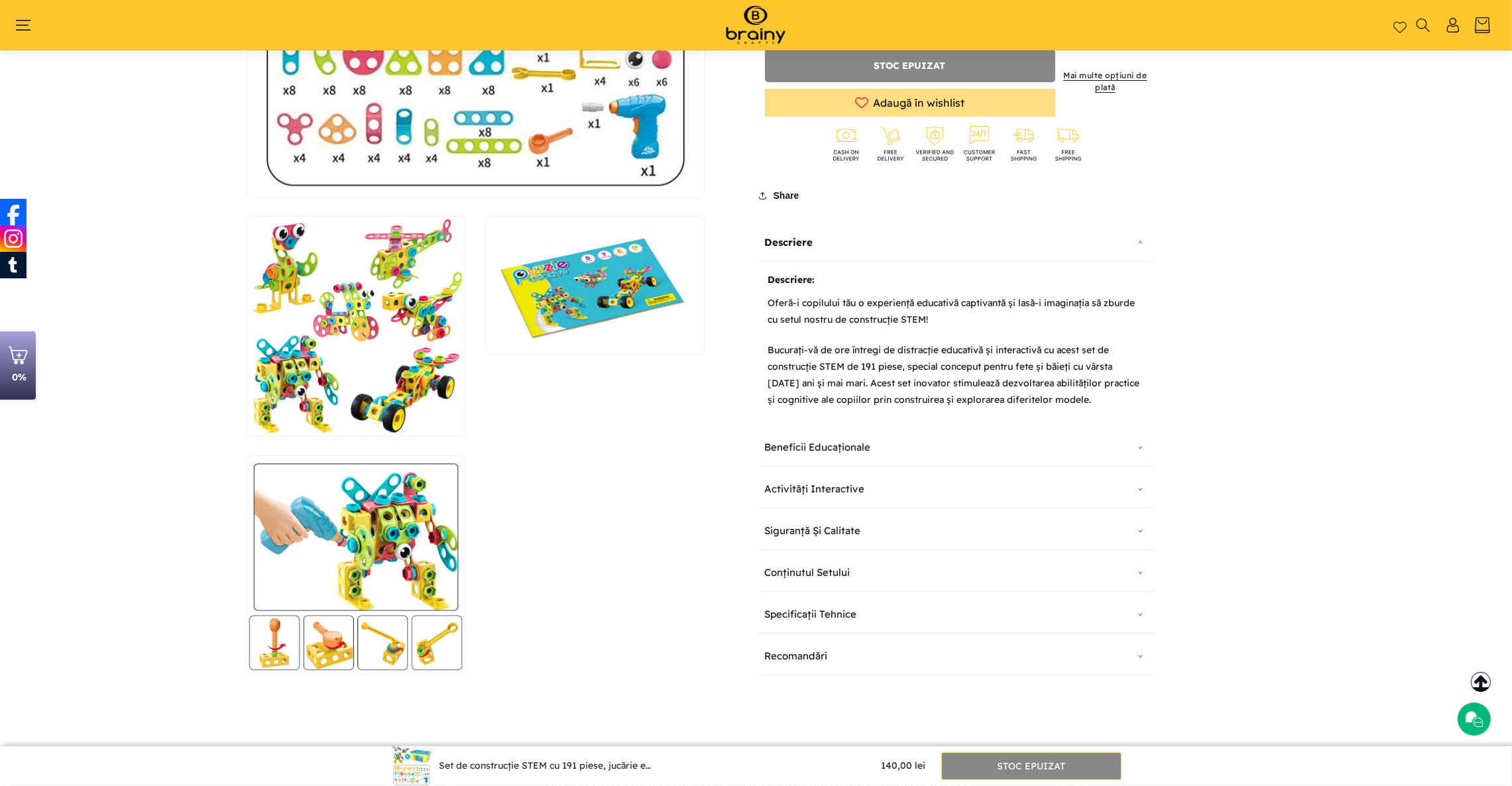
scroll to position [352, 0]
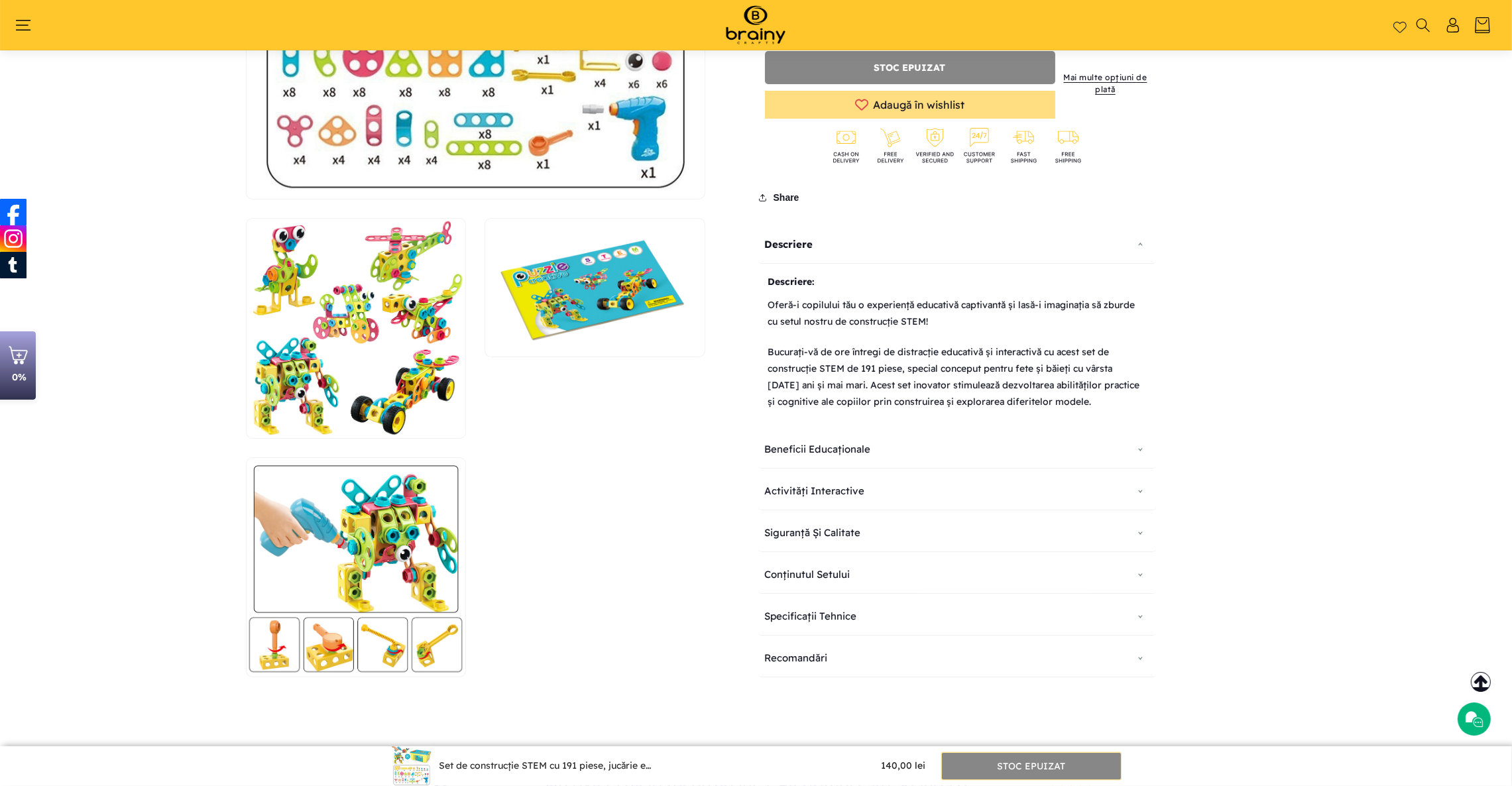
click at [854, 383] on p "Bucurați-vă de ore întregi de distracție educativă și interactivă cu acest set …" at bounding box center [957, 377] width 378 height 80
click at [838, 440] on div "Beneficii Educaționale" at bounding box center [957, 450] width 398 height 39
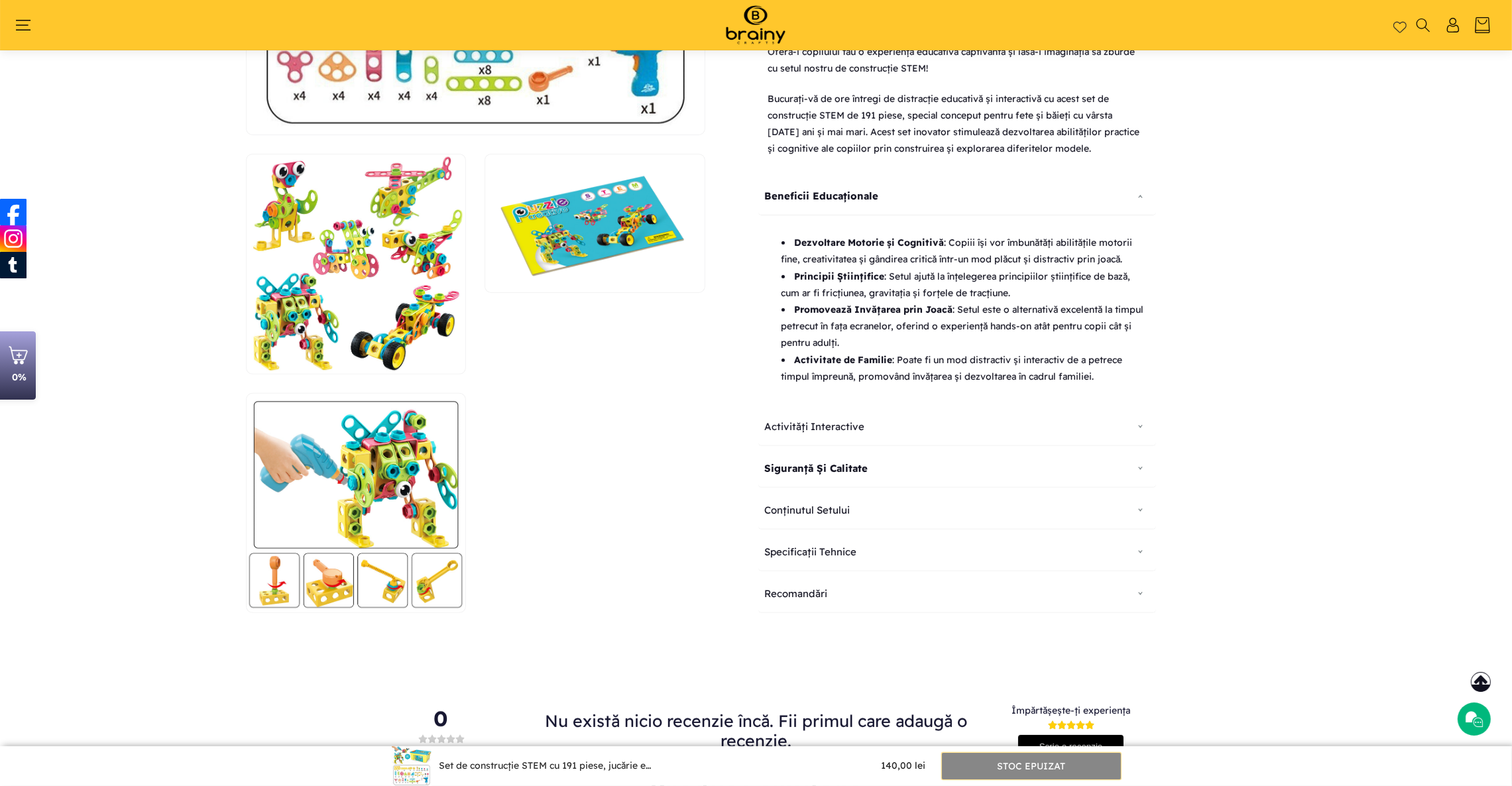
scroll to position [518, 0]
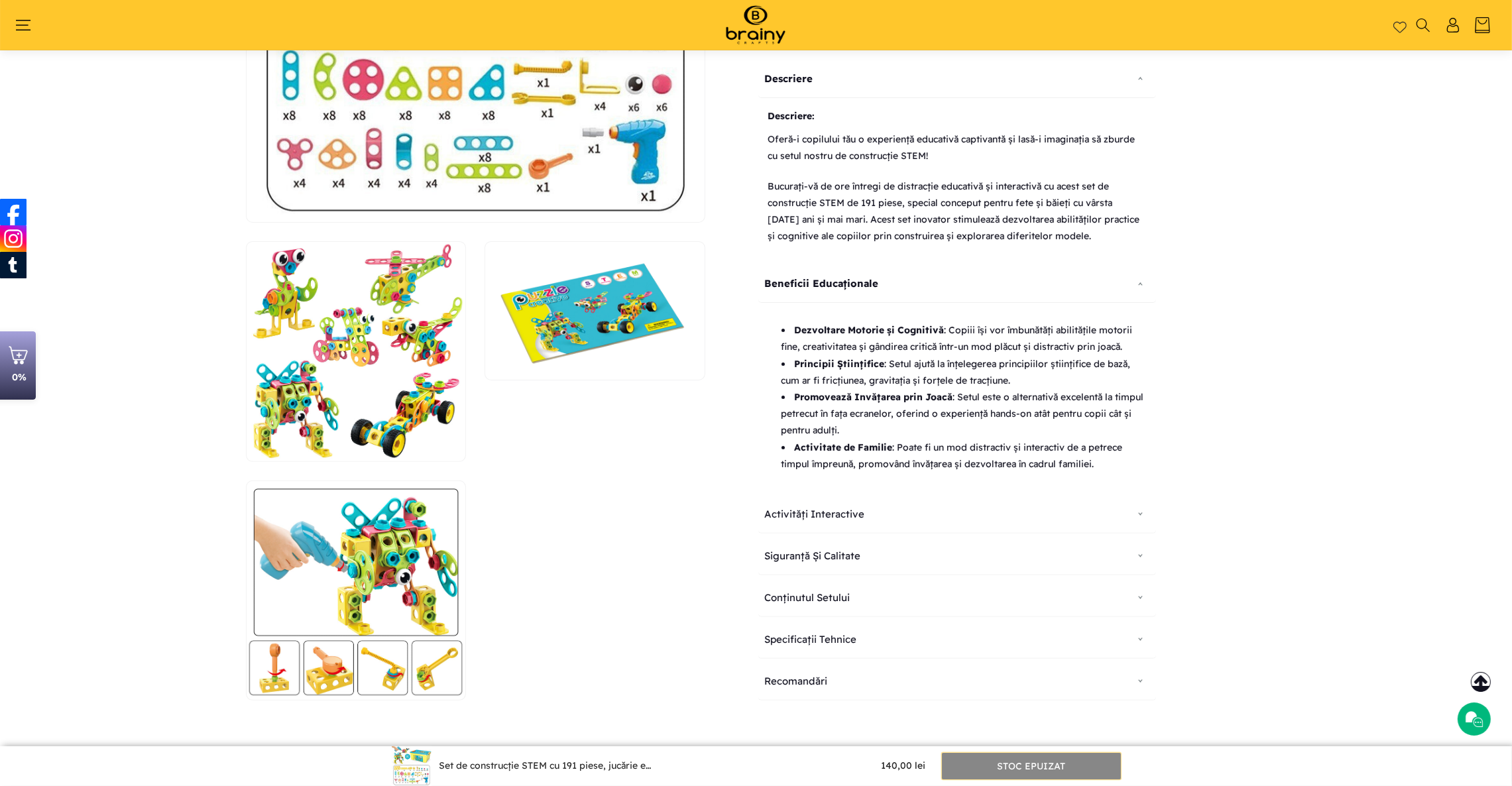
click at [814, 515] on div "Activități Interactive" at bounding box center [957, 514] width 398 height 39
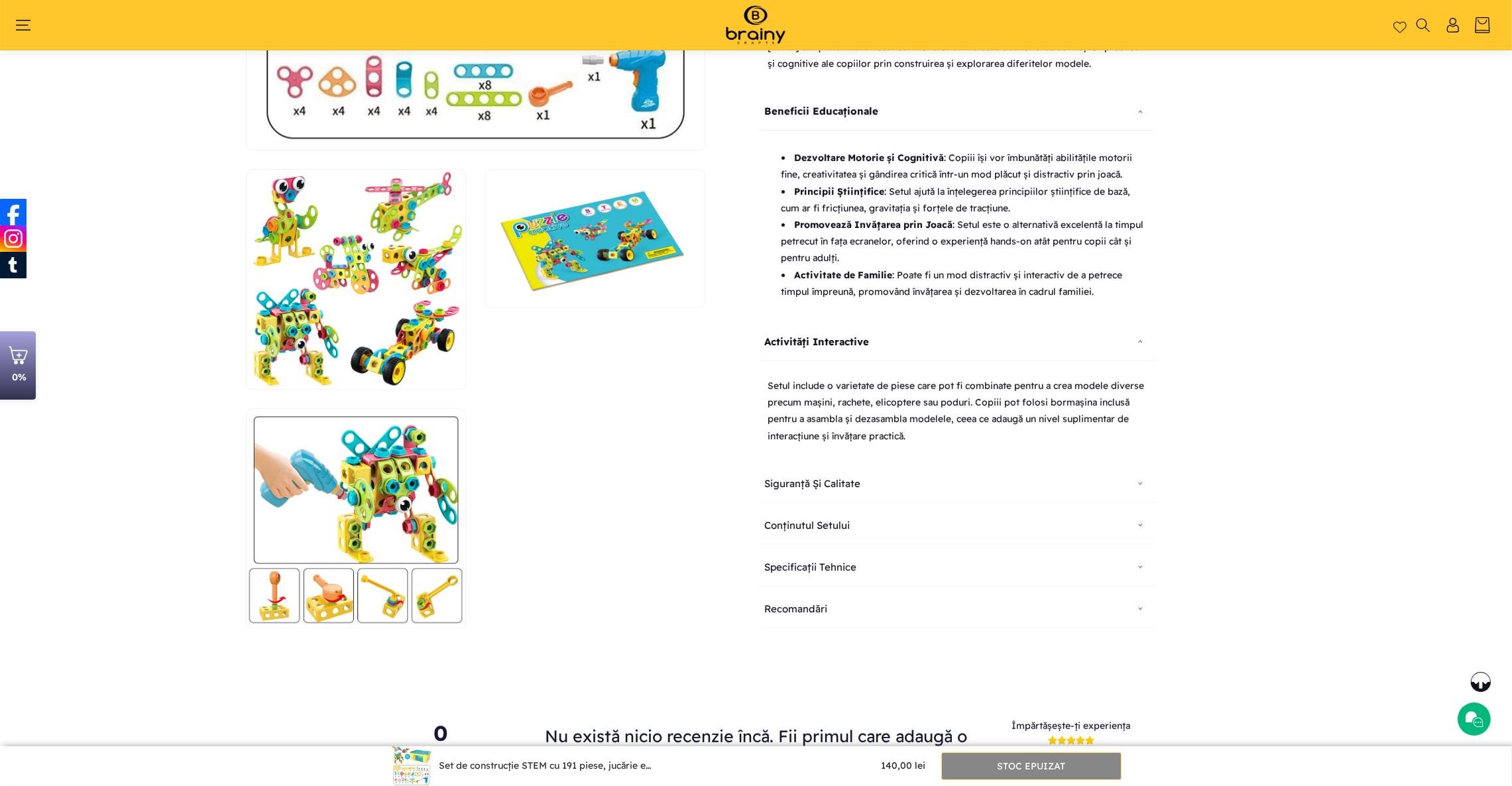
scroll to position [650, 0]
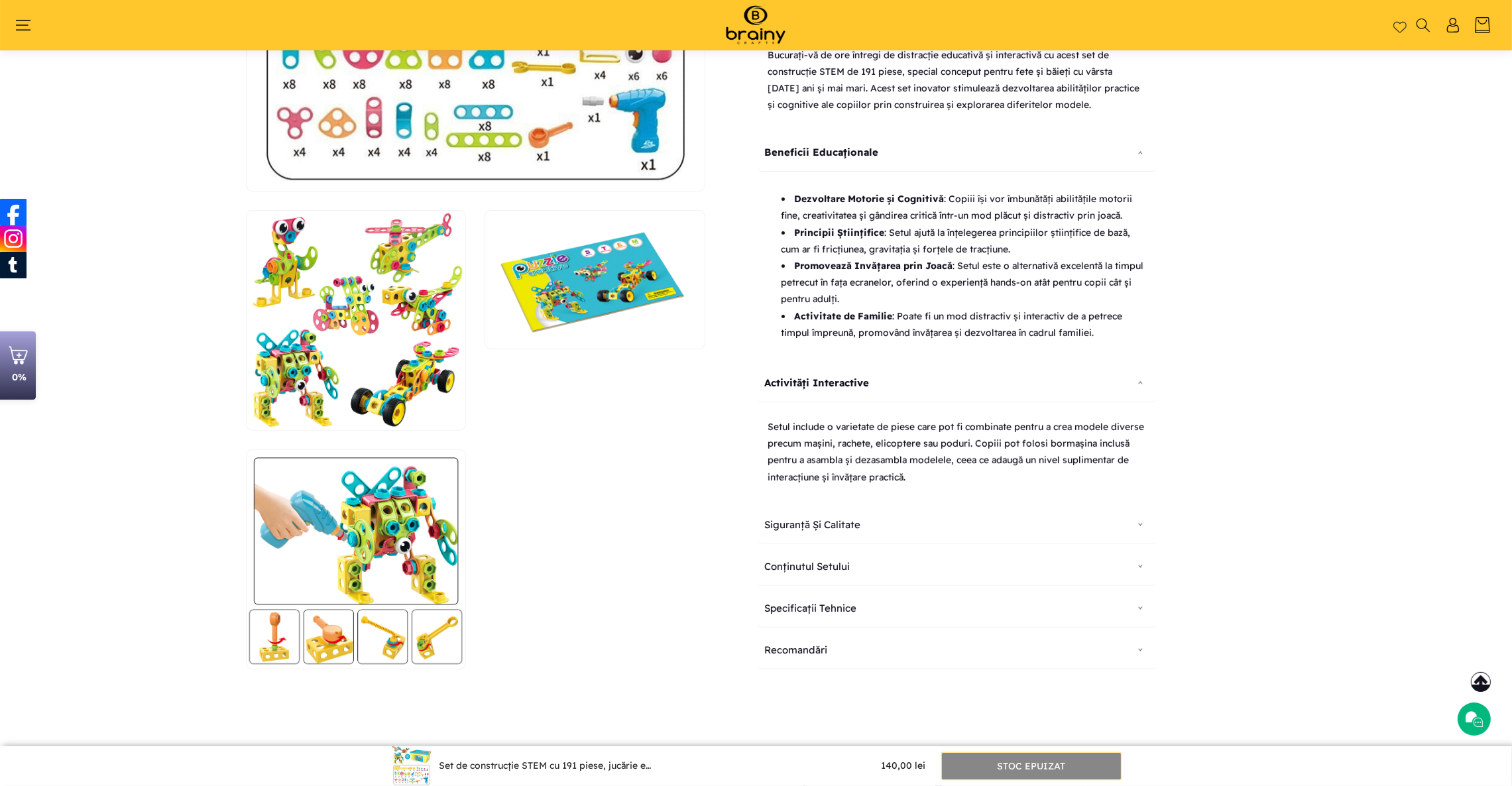
drag, startPoint x: 779, startPoint y: 195, endPoint x: 948, endPoint y: 257, distance: 180.0
click at [948, 257] on ul "Dezvoltare Motorie și Cognitivă : Copiii își vor îmbunătăți abilitățile motorii…" at bounding box center [957, 266] width 378 height 150
click at [796, 201] on strong "Dezvoltare Motorie și Cognitivă" at bounding box center [870, 199] width 150 height 12
click at [796, 197] on strong "Dezvoltare Motorie și Cognitivă" at bounding box center [870, 199] width 150 height 12
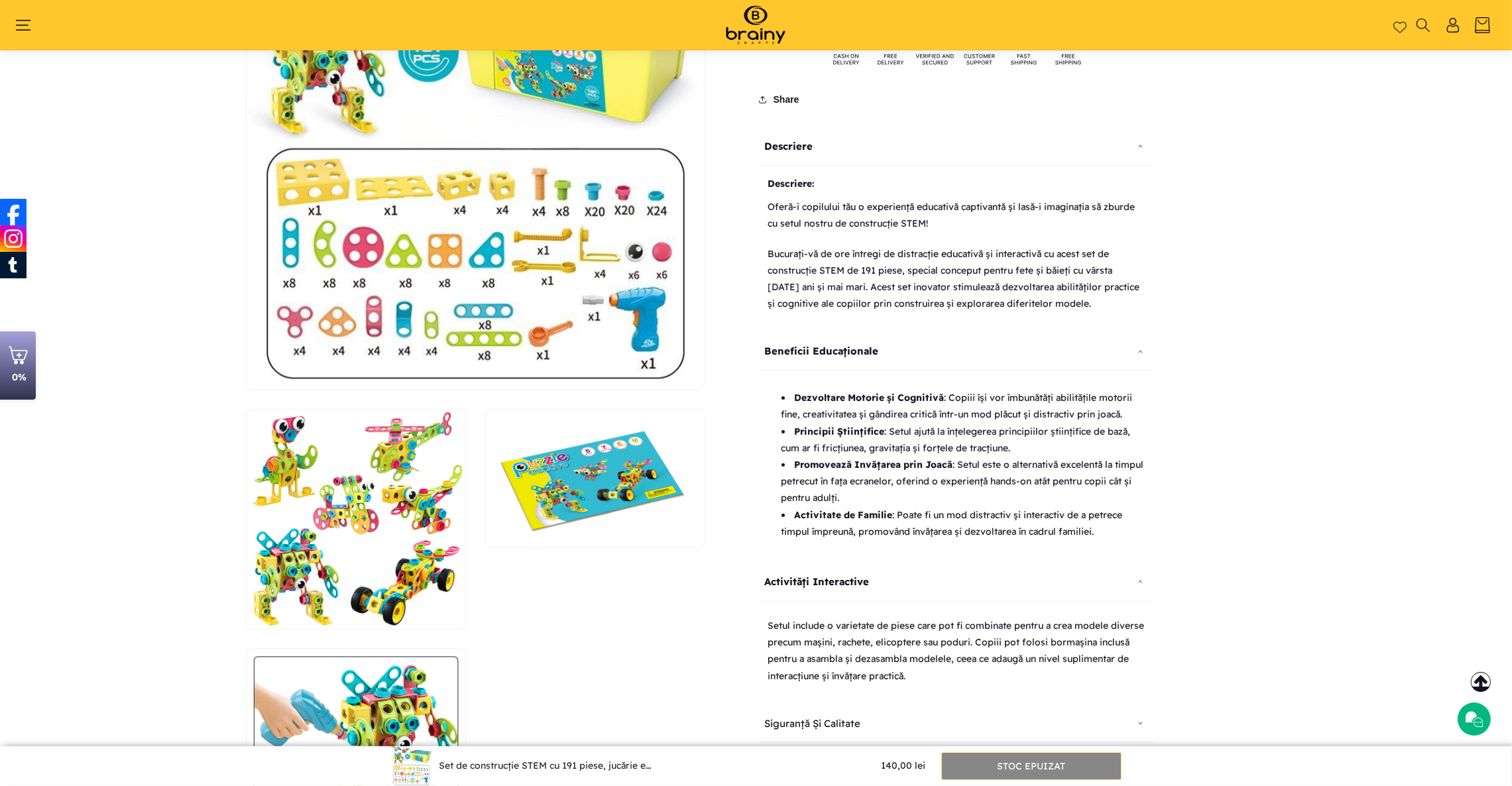
click at [784, 179] on b "Descriere:" at bounding box center [792, 183] width 47 height 12
